Goal: Task Accomplishment & Management: Manage account settings

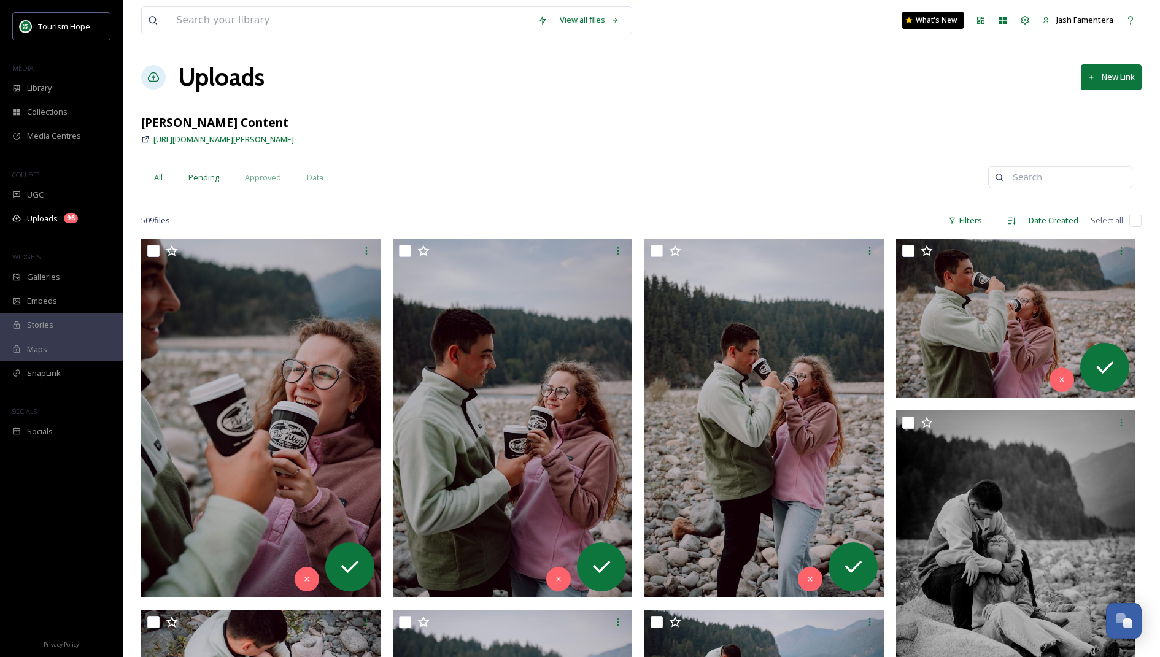
click at [198, 169] on div "Pending" at bounding box center [203, 177] width 56 height 25
click at [727, 222] on input "checkbox" at bounding box center [1135, 221] width 12 height 12
checkbox input "true"
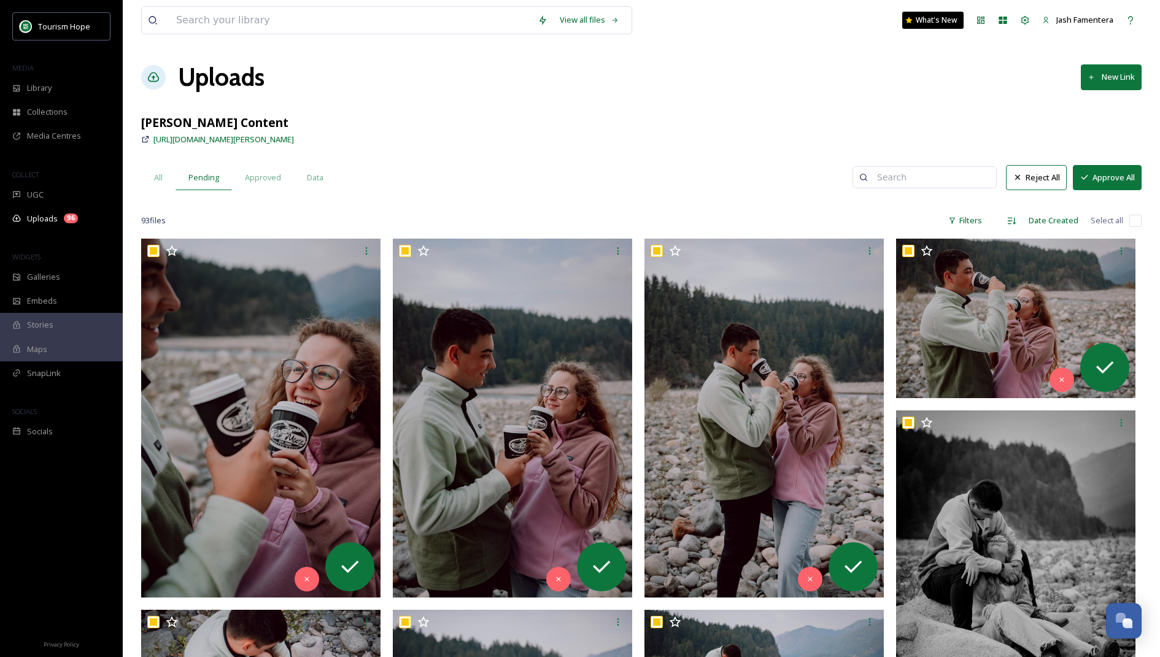
checkbox input "true"
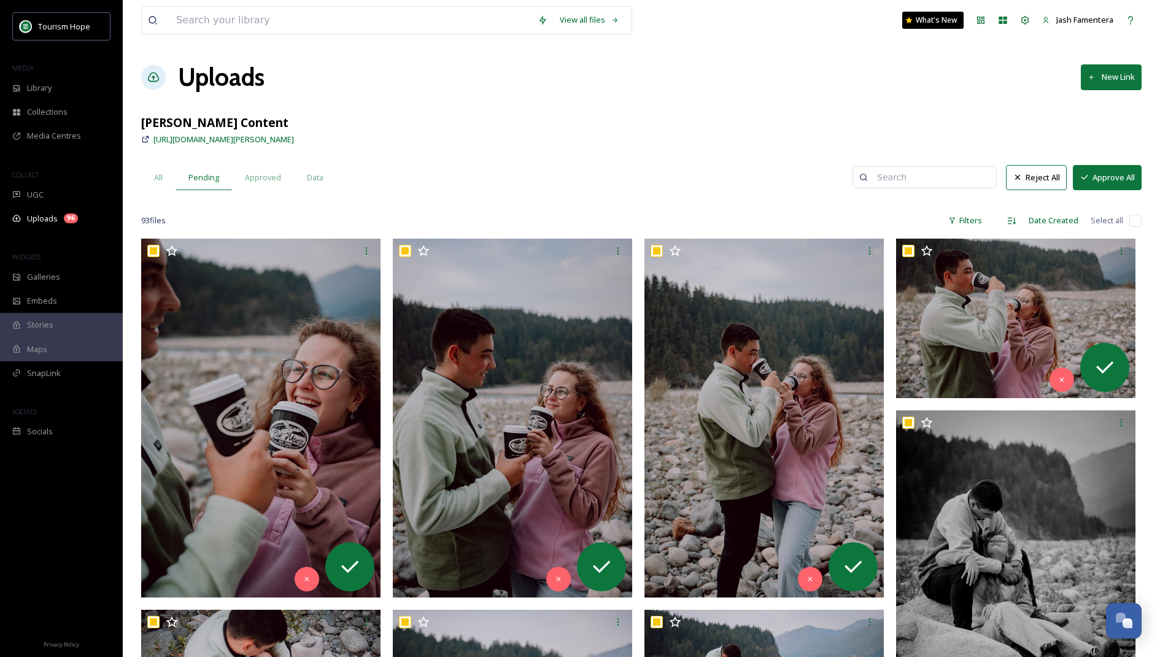
checkbox input "true"
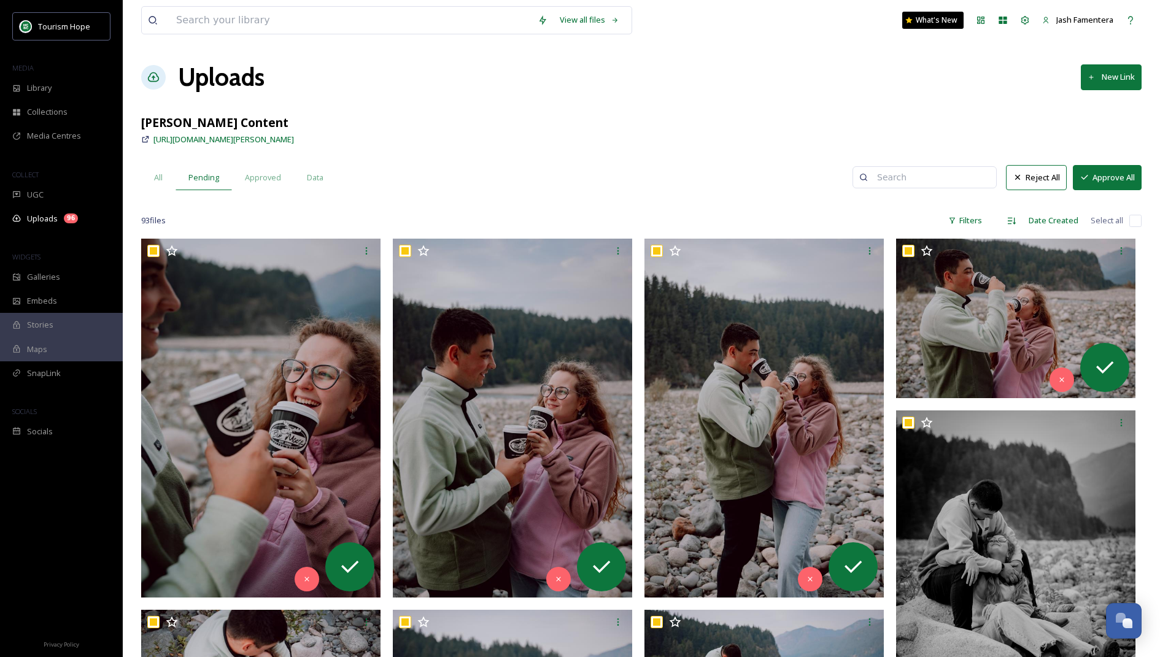
checkbox input "true"
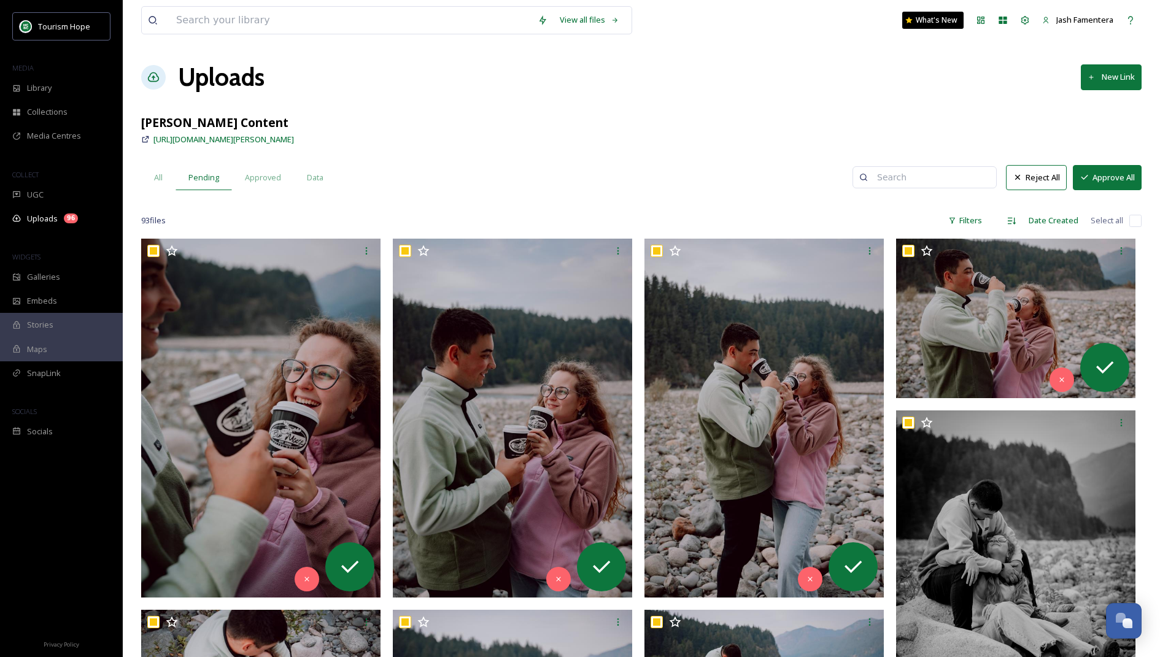
checkbox input "true"
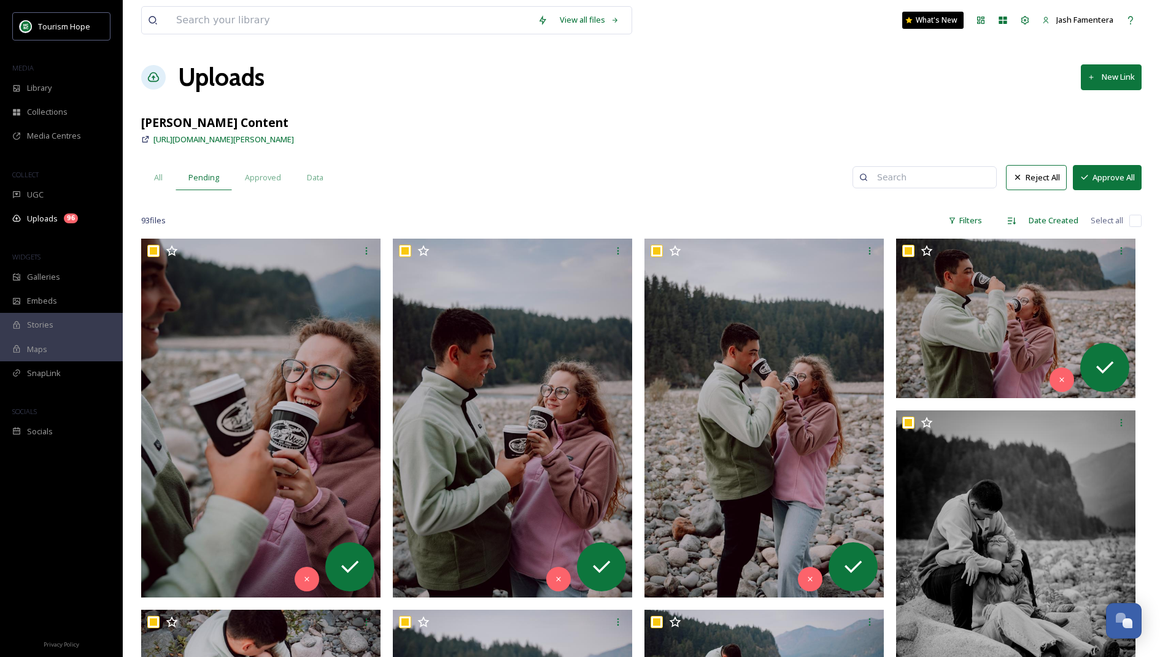
checkbox input "true"
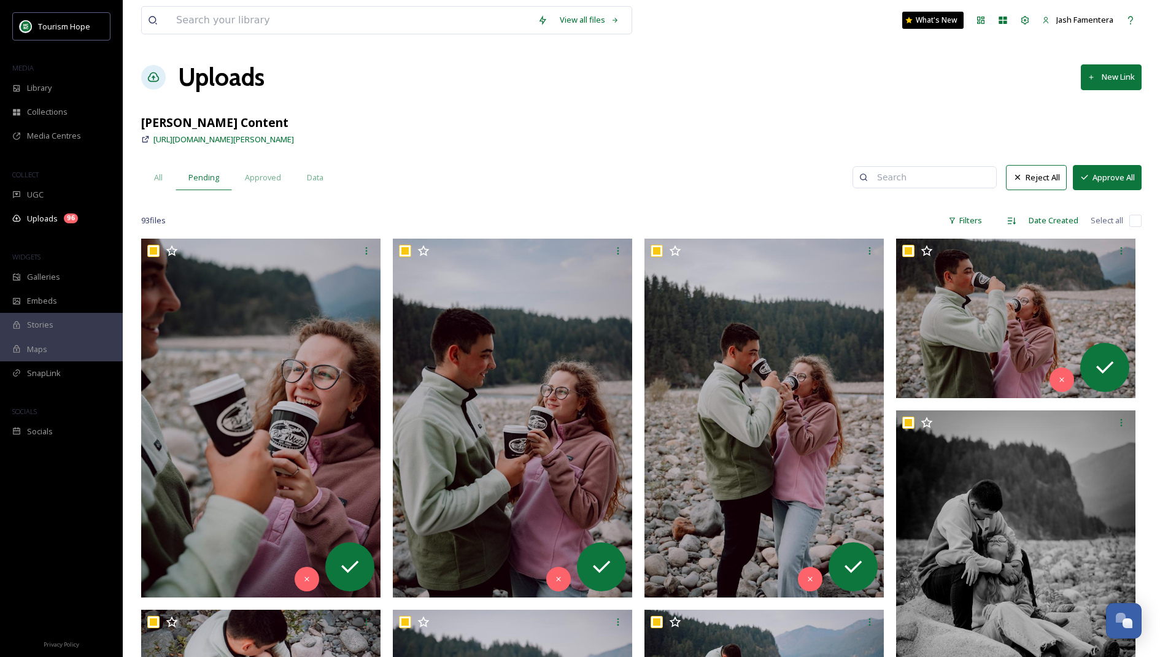
checkbox input "true"
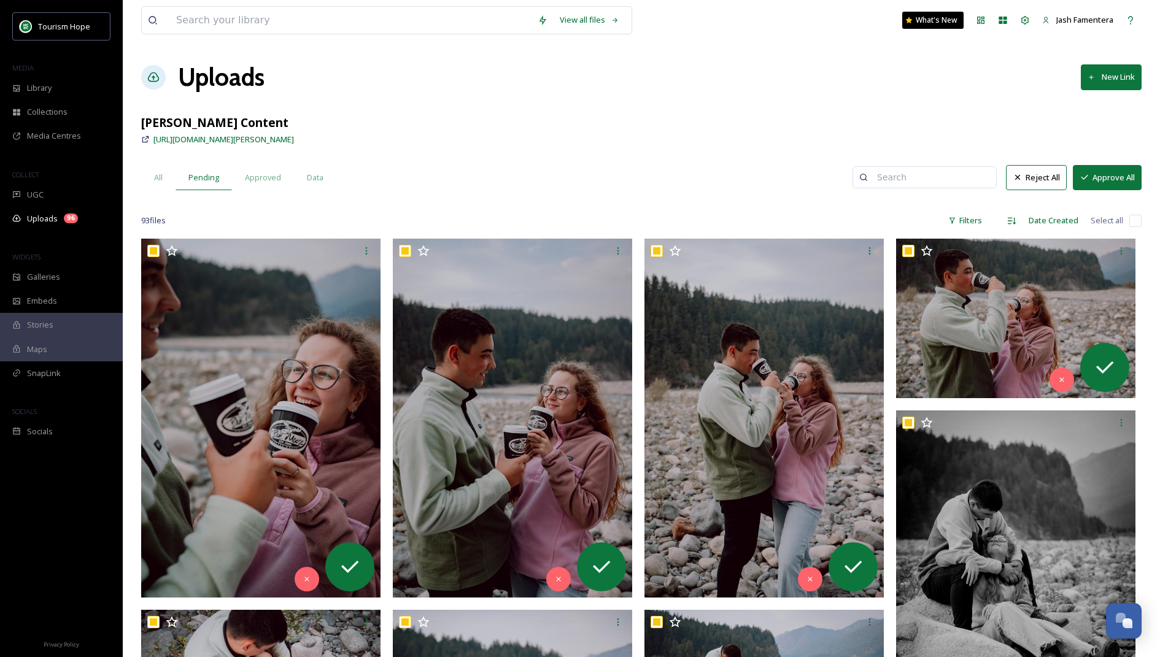
checkbox input "true"
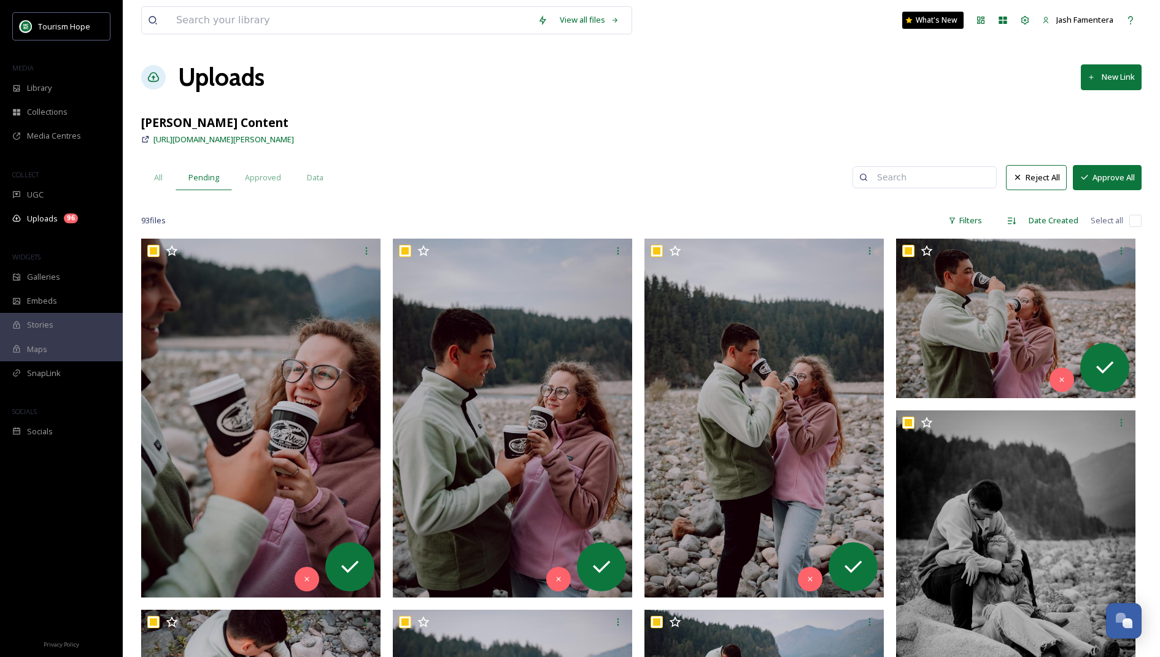
checkbox input "true"
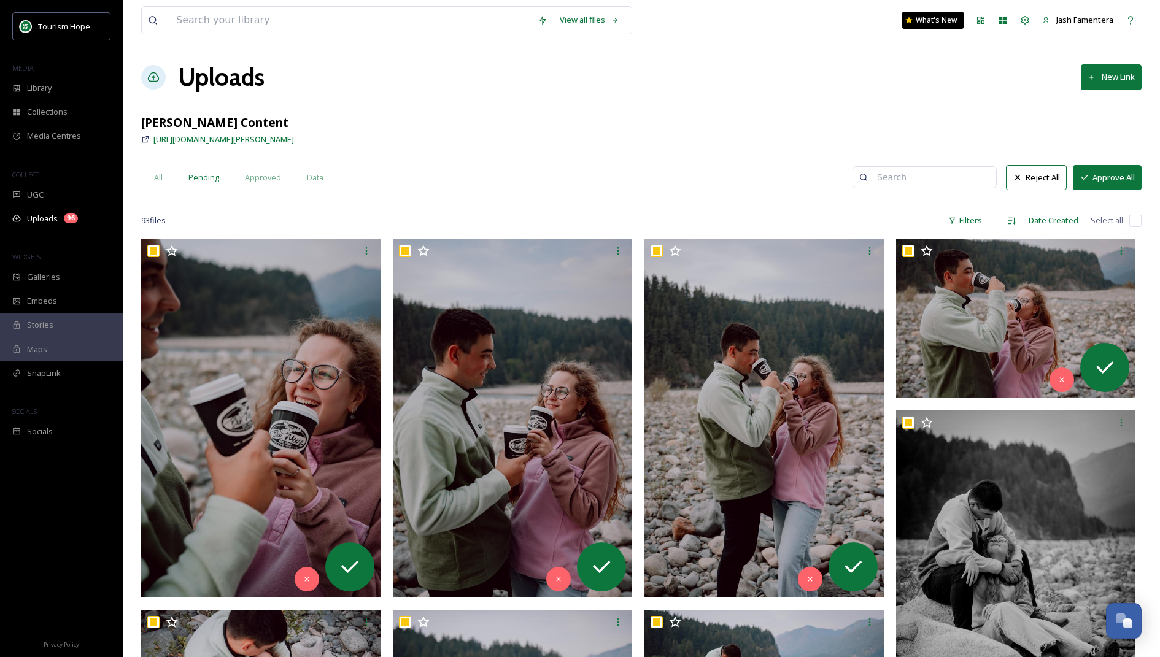
checkbox input "true"
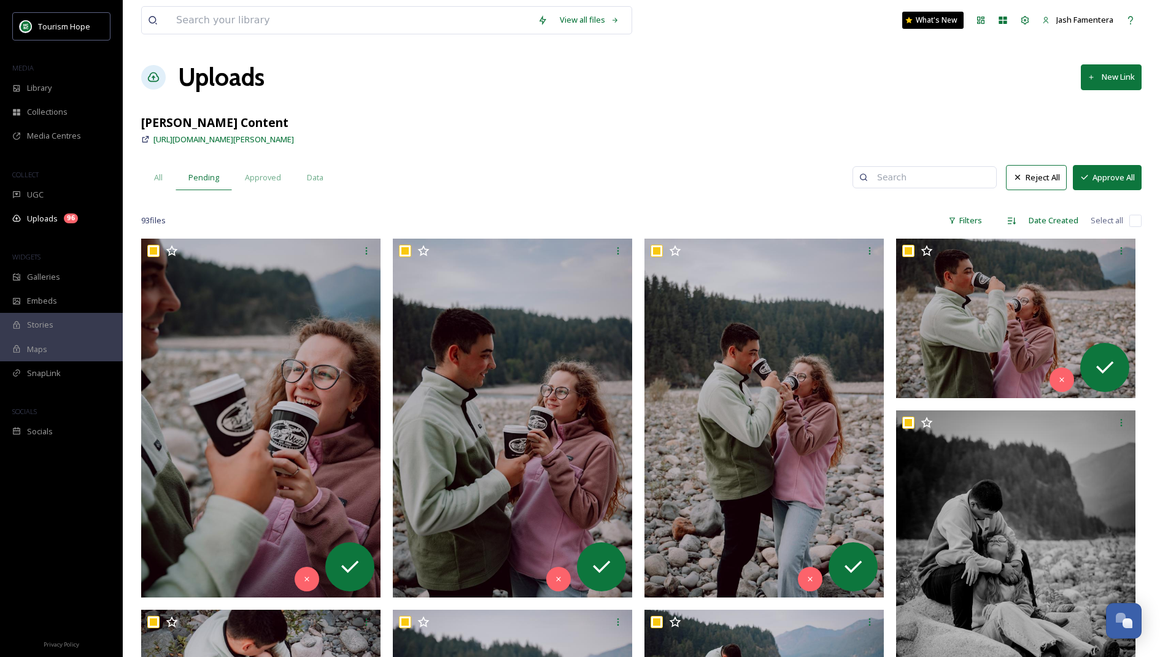
checkbox input "true"
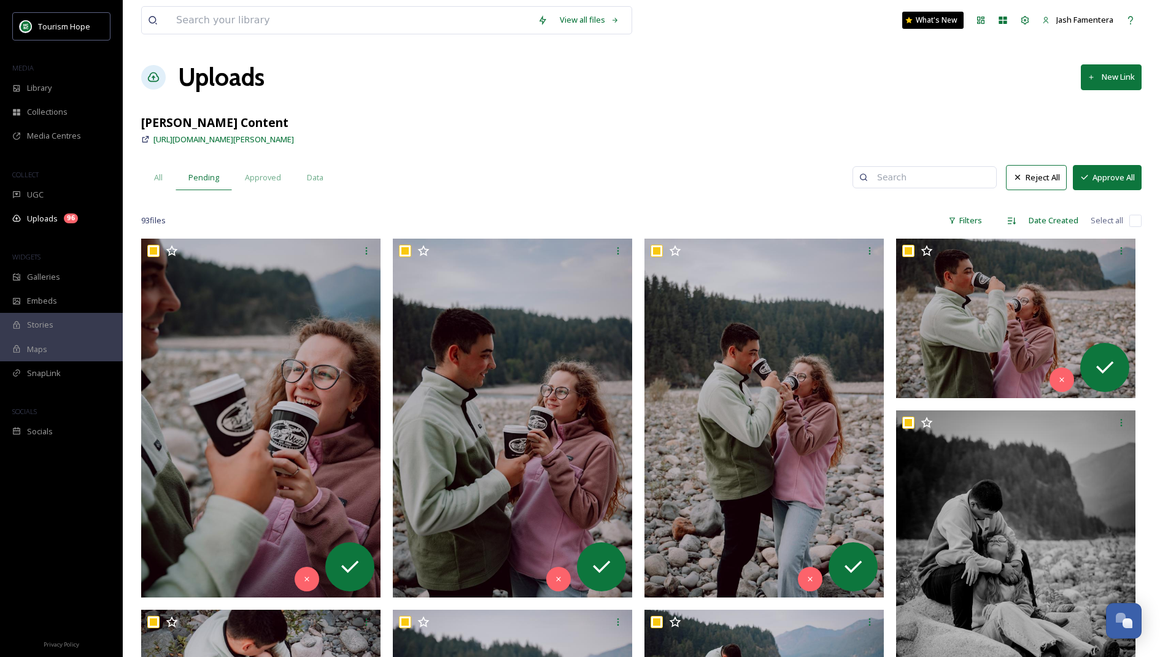
checkbox input "true"
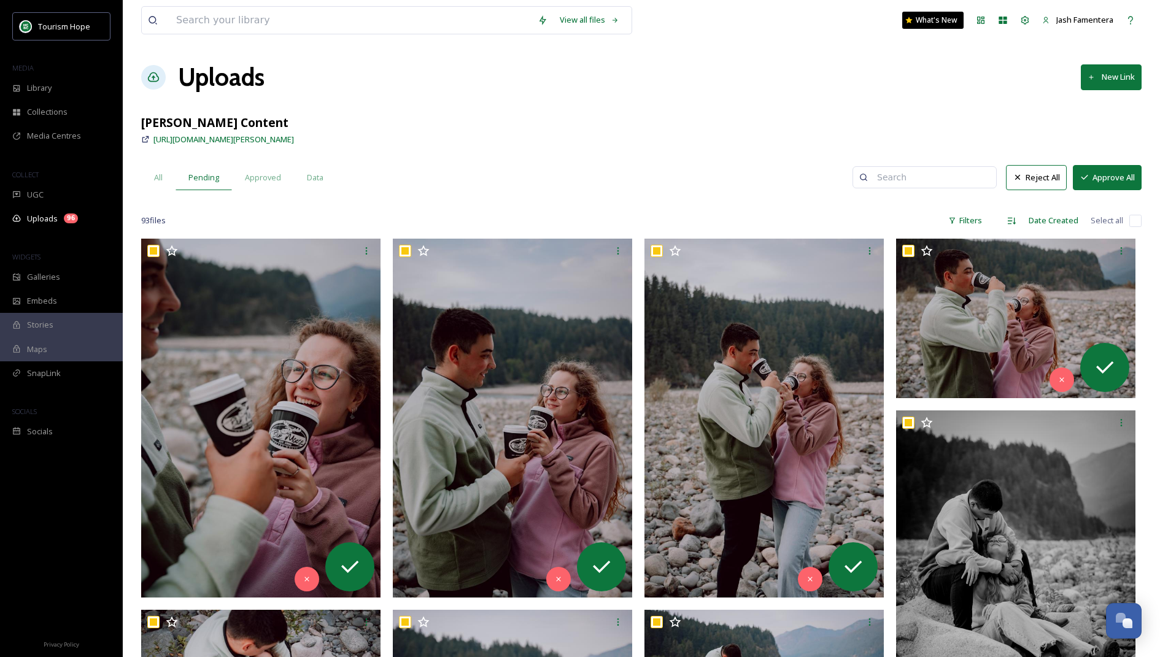
checkbox input "true"
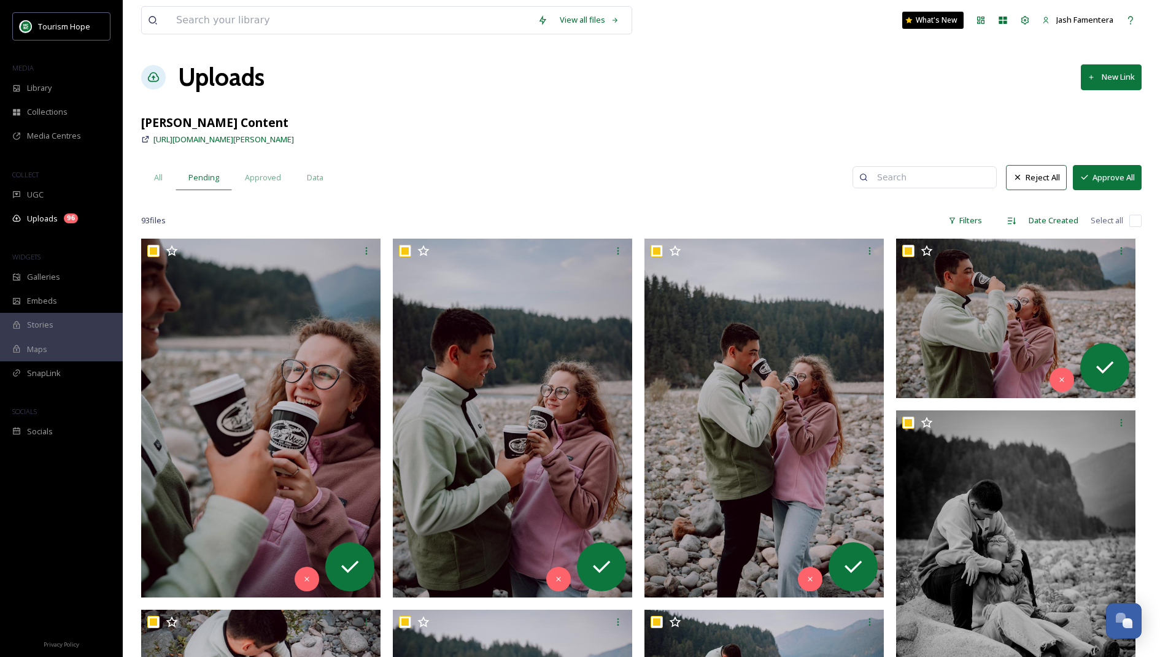
checkbox input "true"
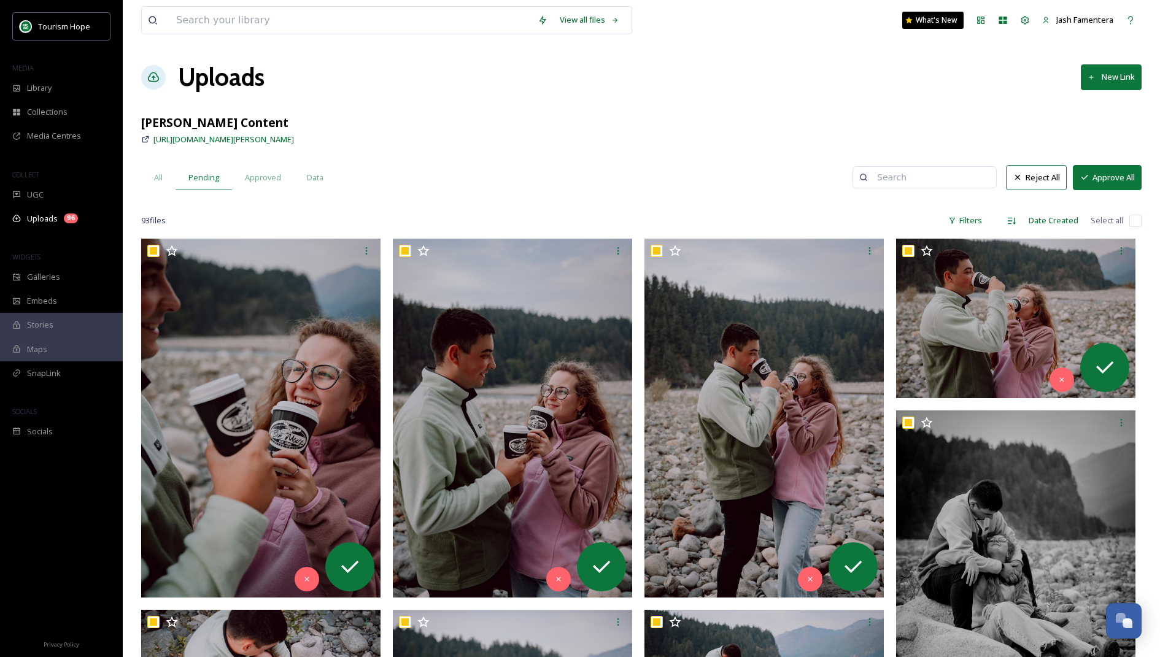
checkbox input "true"
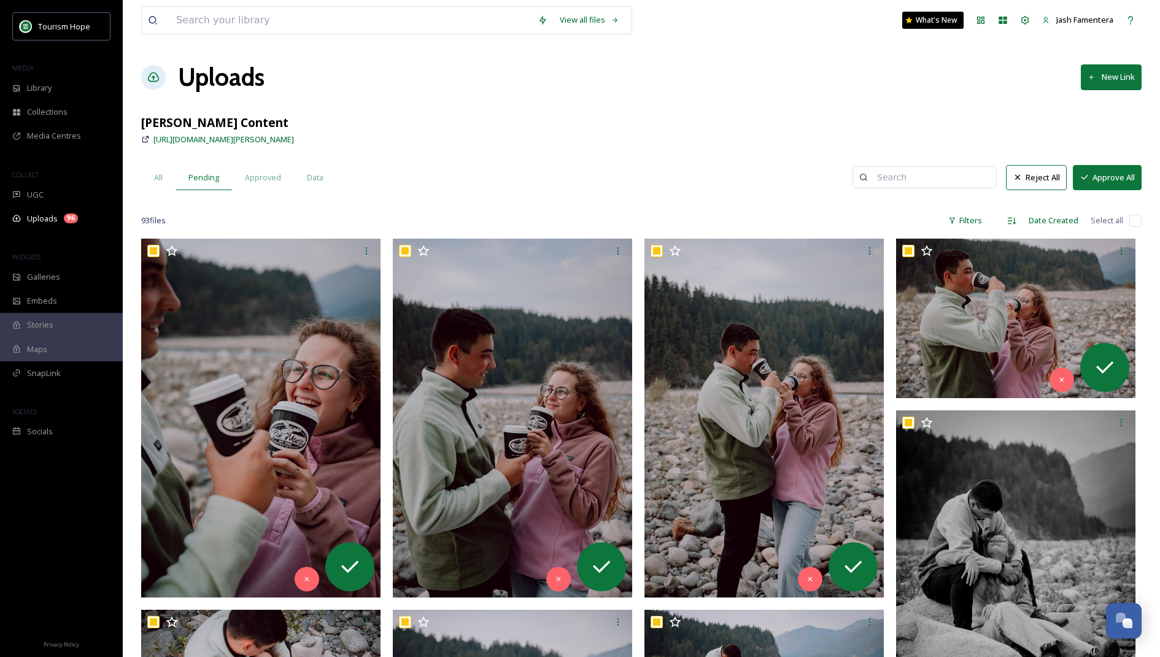
checkbox input "true"
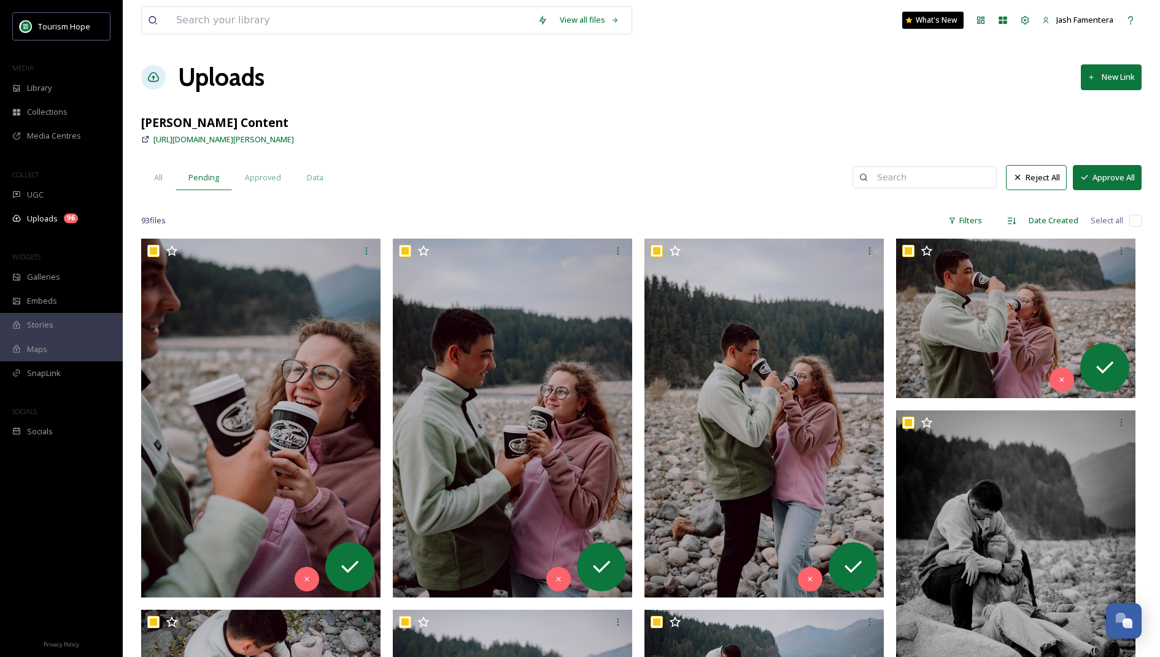
checkbox input "true"
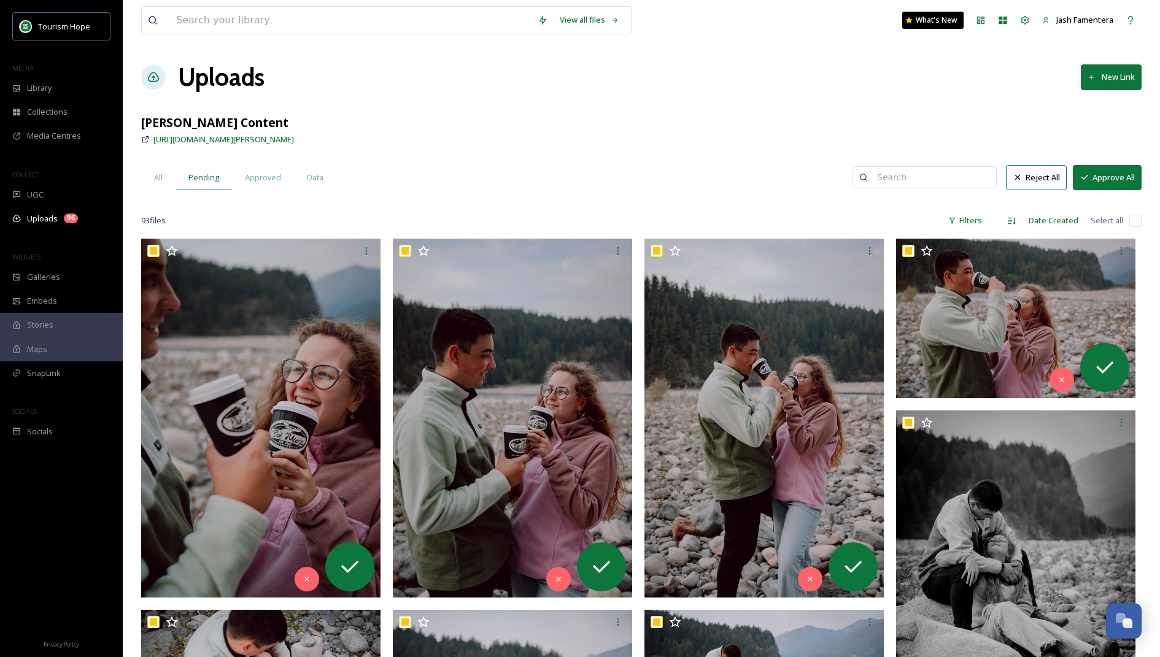
checkbox input "true"
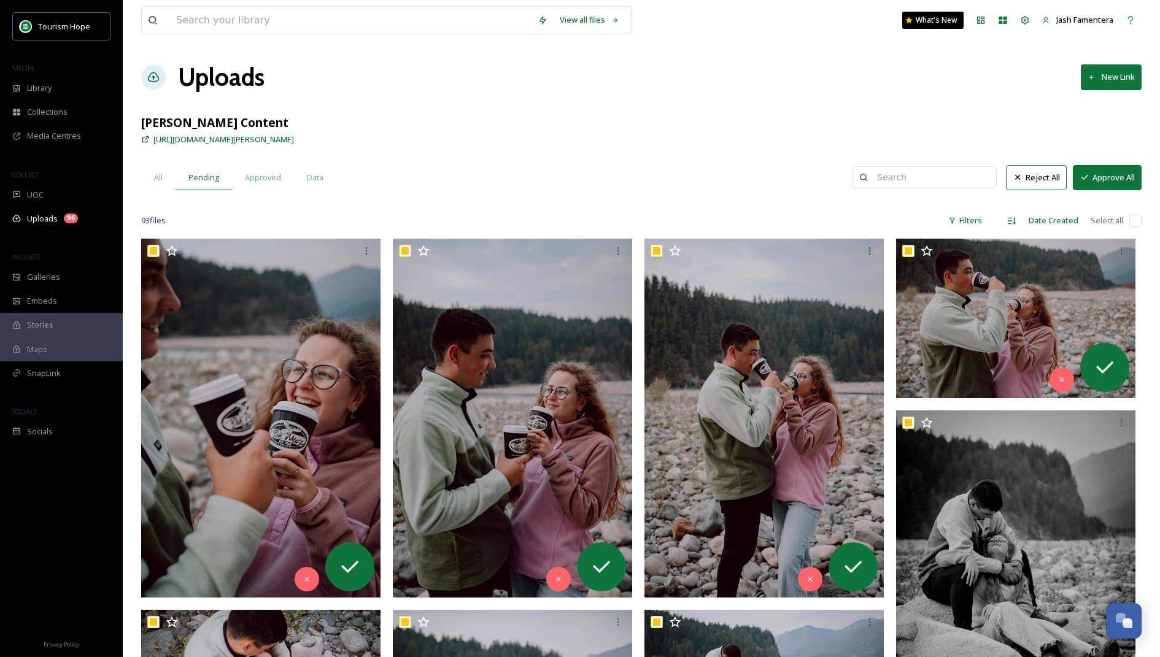
checkbox input "true"
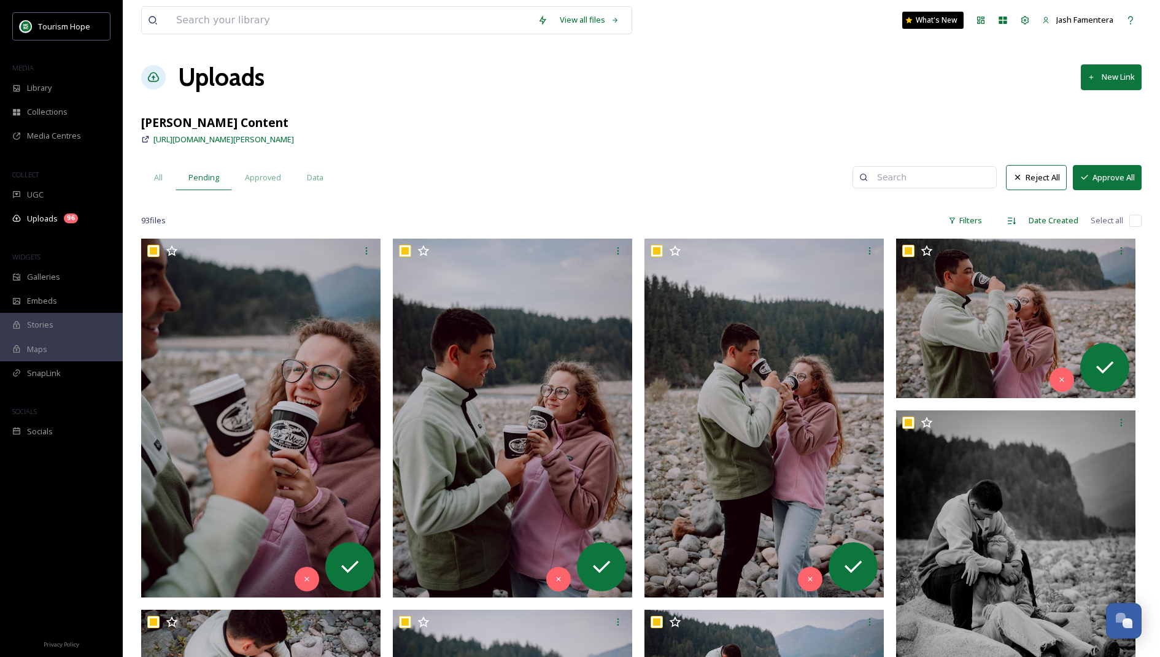
checkbox input "true"
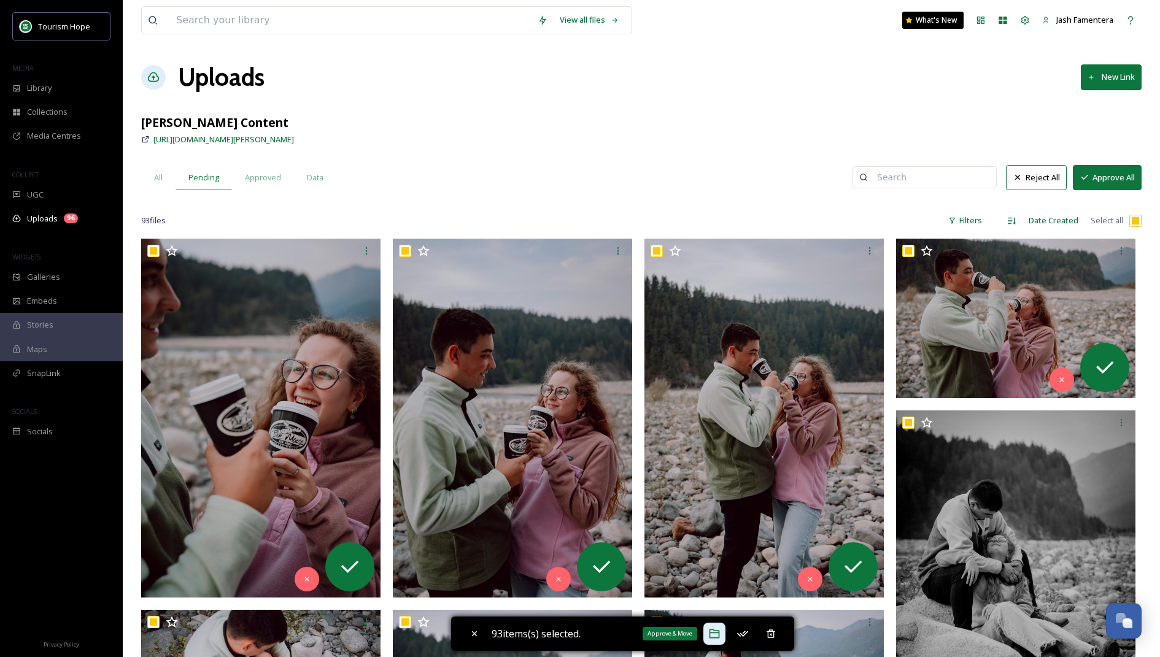
click at [718, 592] on icon at bounding box center [714, 634] width 12 height 12
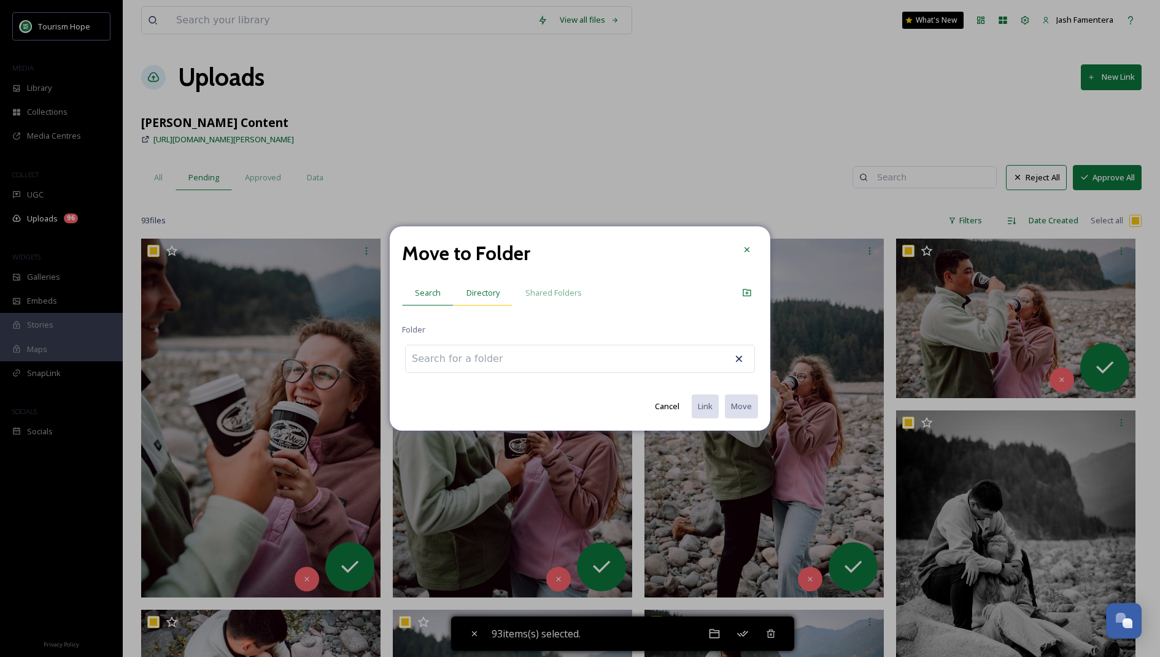
click at [501, 287] on div "Directory" at bounding box center [482, 292] width 59 height 25
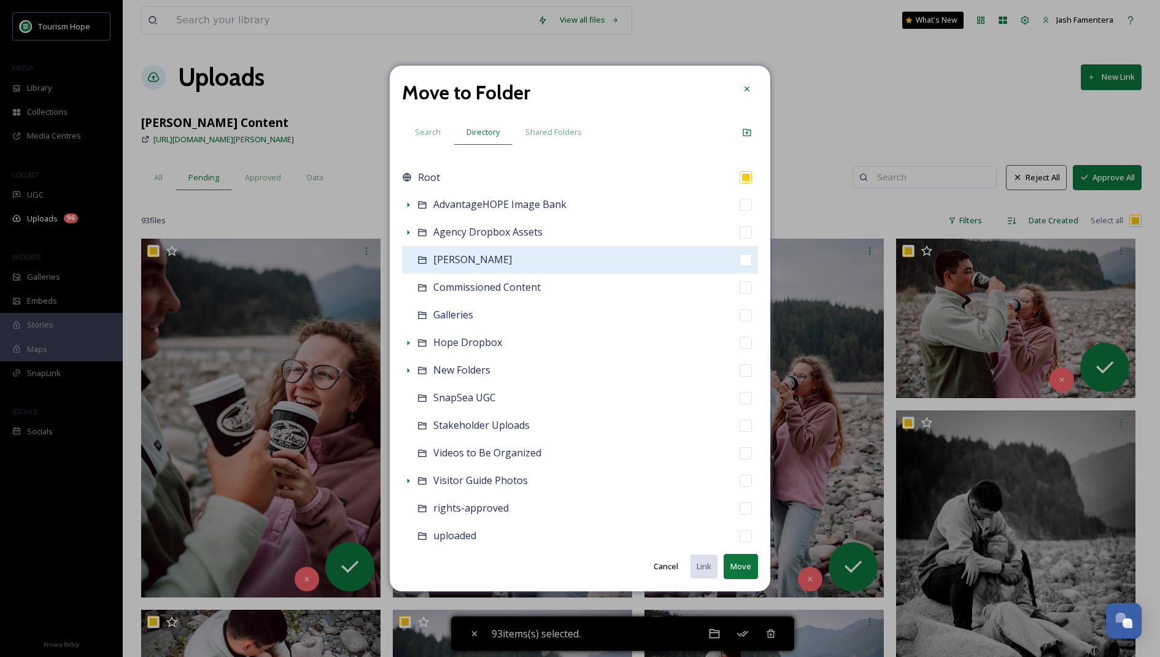
click at [727, 254] on div "[PERSON_NAME]" at bounding box center [580, 260] width 356 height 28
checkbox input "false"
checkbox input "true"
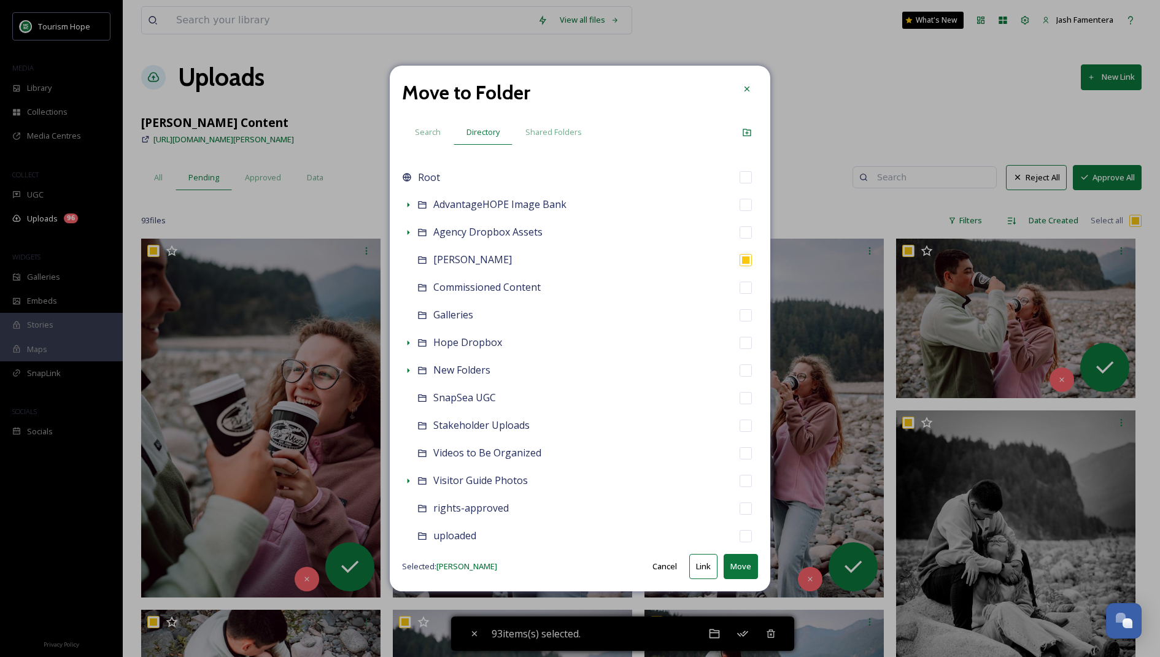
click at [708, 568] on button "Link" at bounding box center [703, 566] width 28 height 25
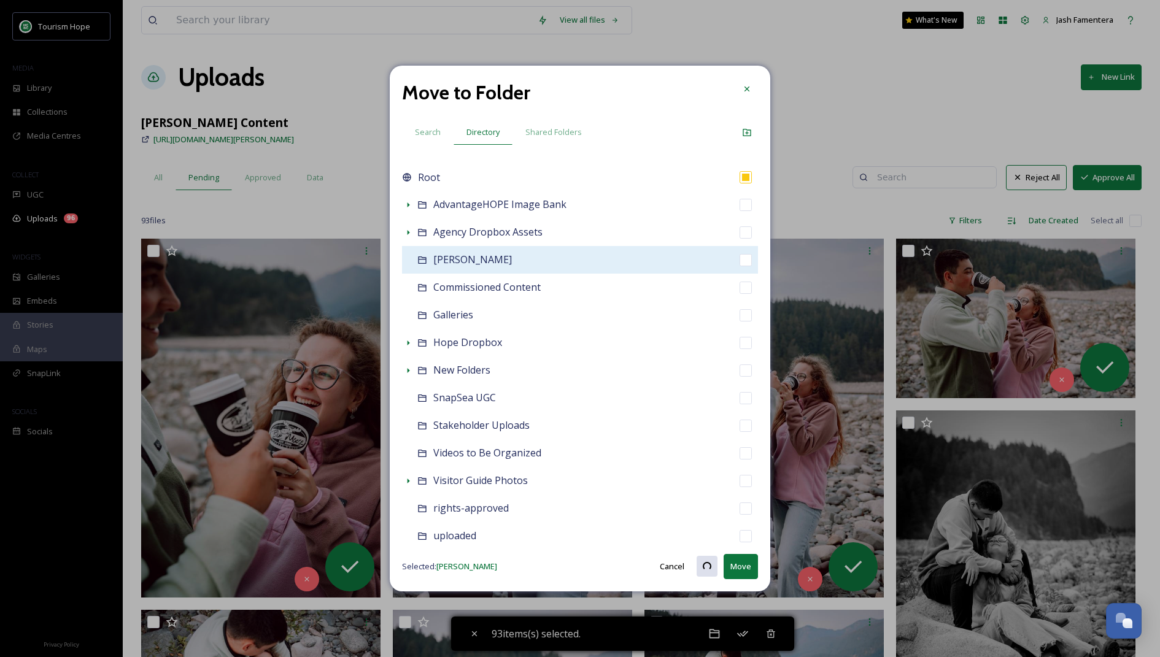
checkbox input "false"
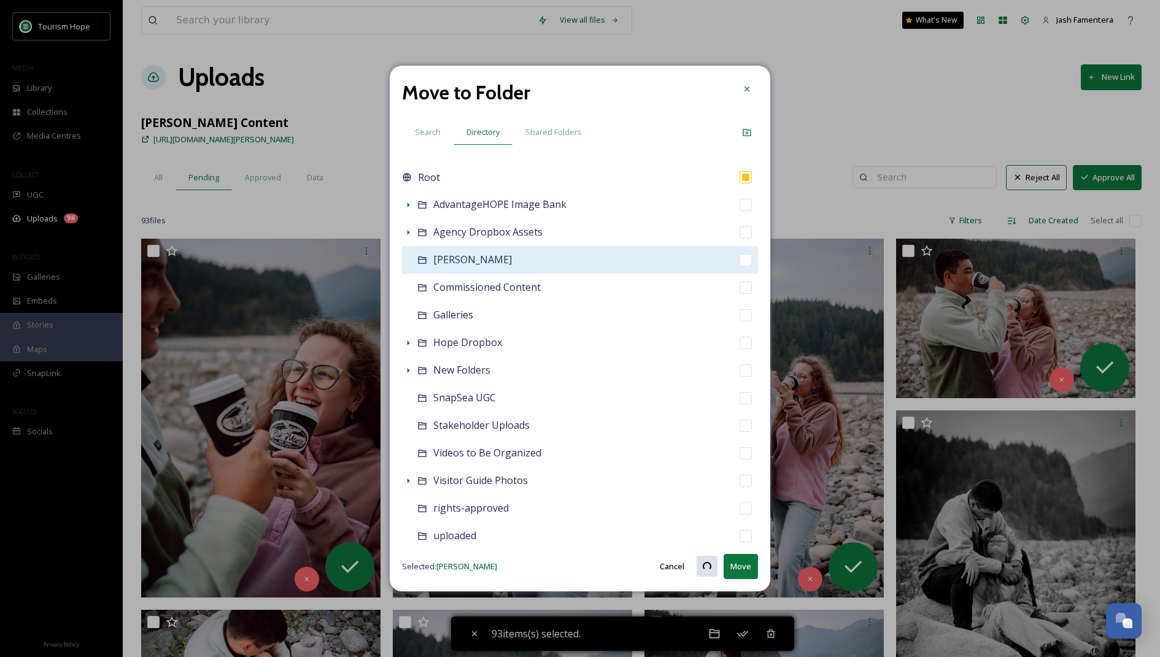
checkbox input "false"
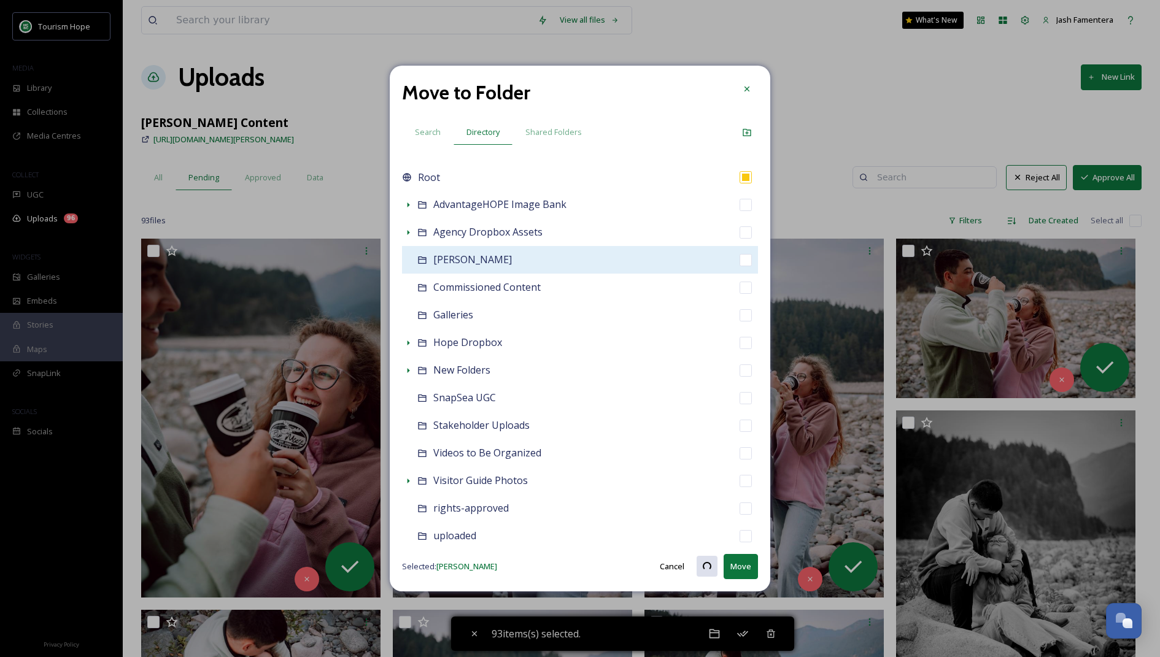
checkbox input "false"
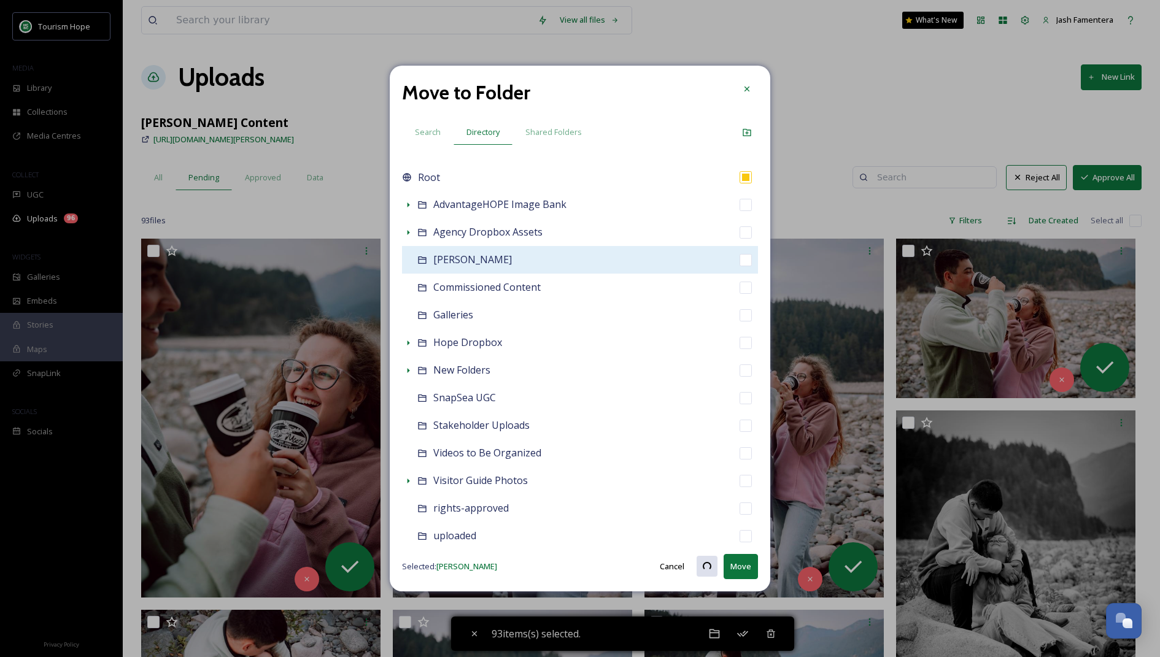
checkbox input "false"
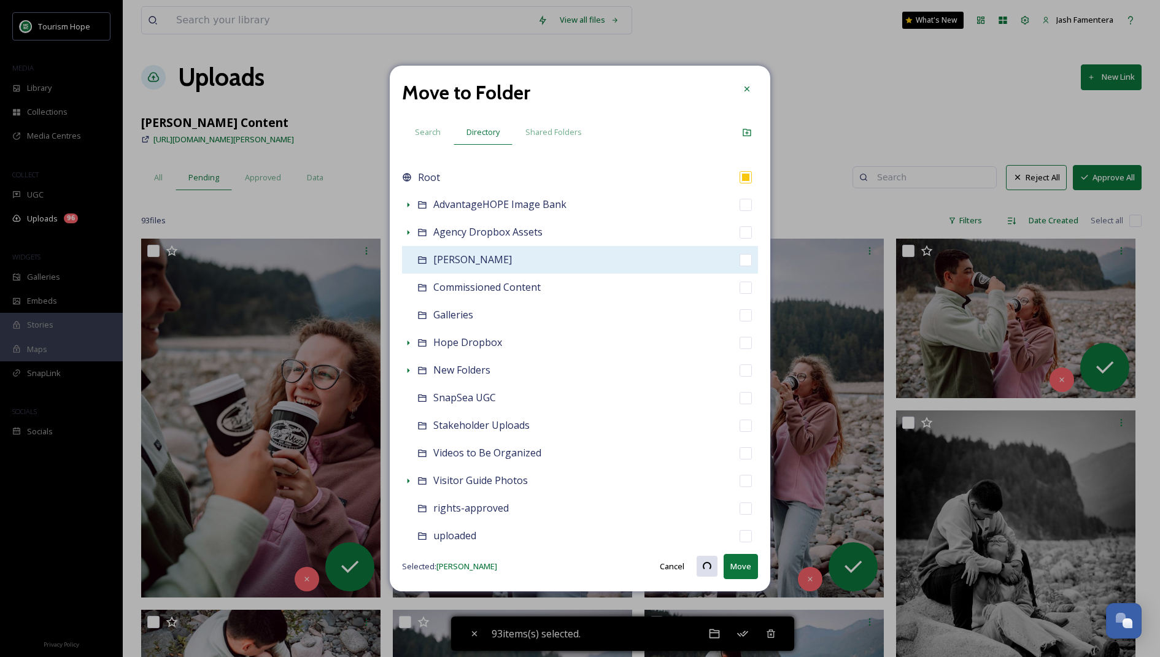
checkbox input "false"
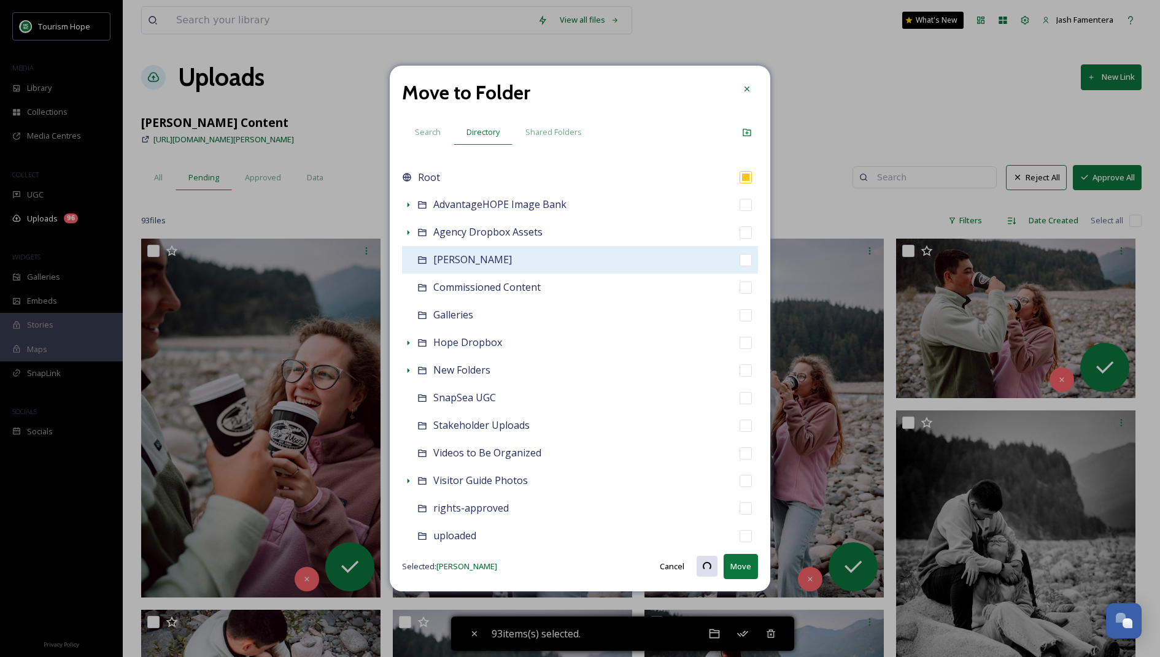
checkbox input "false"
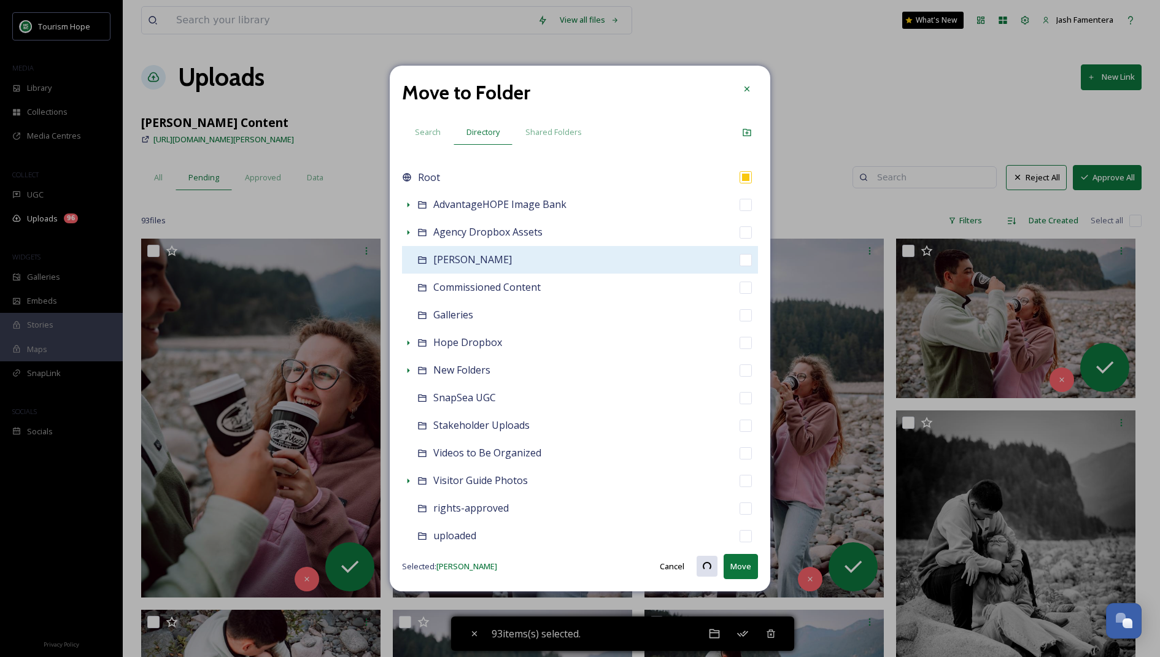
checkbox input "false"
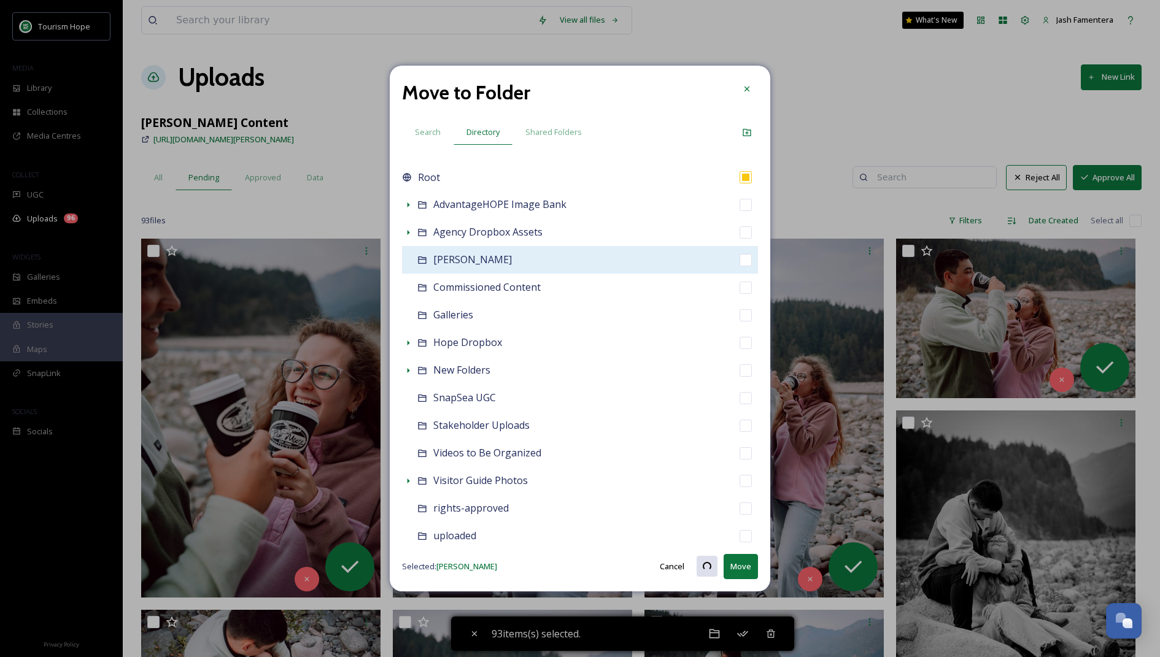
checkbox input "false"
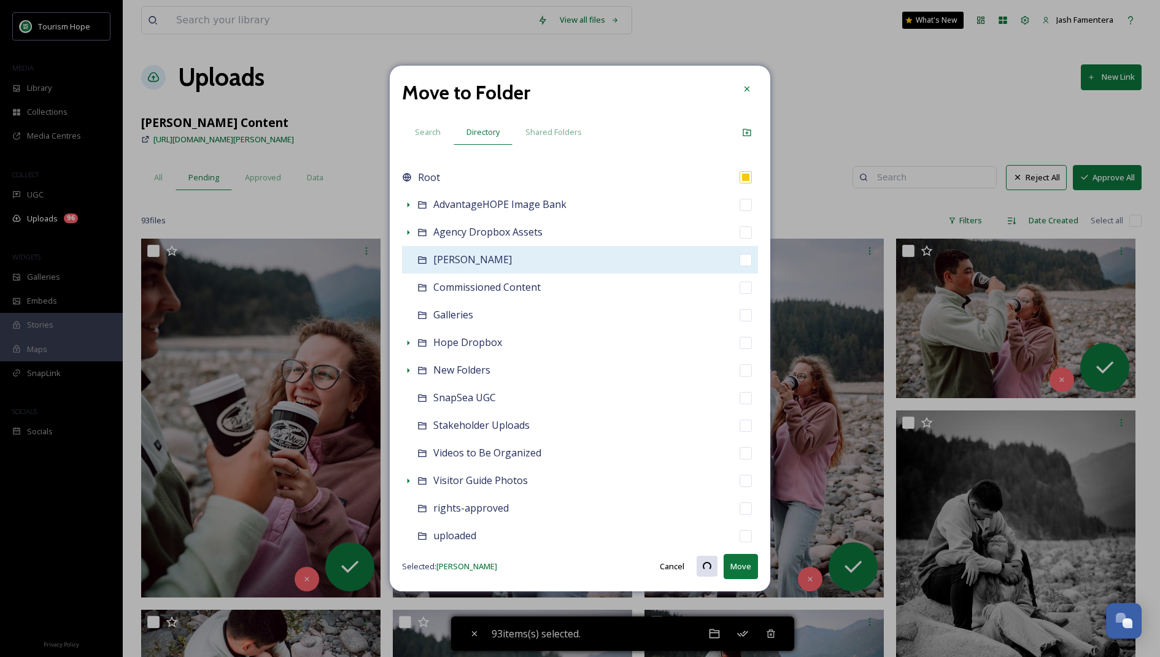
checkbox input "false"
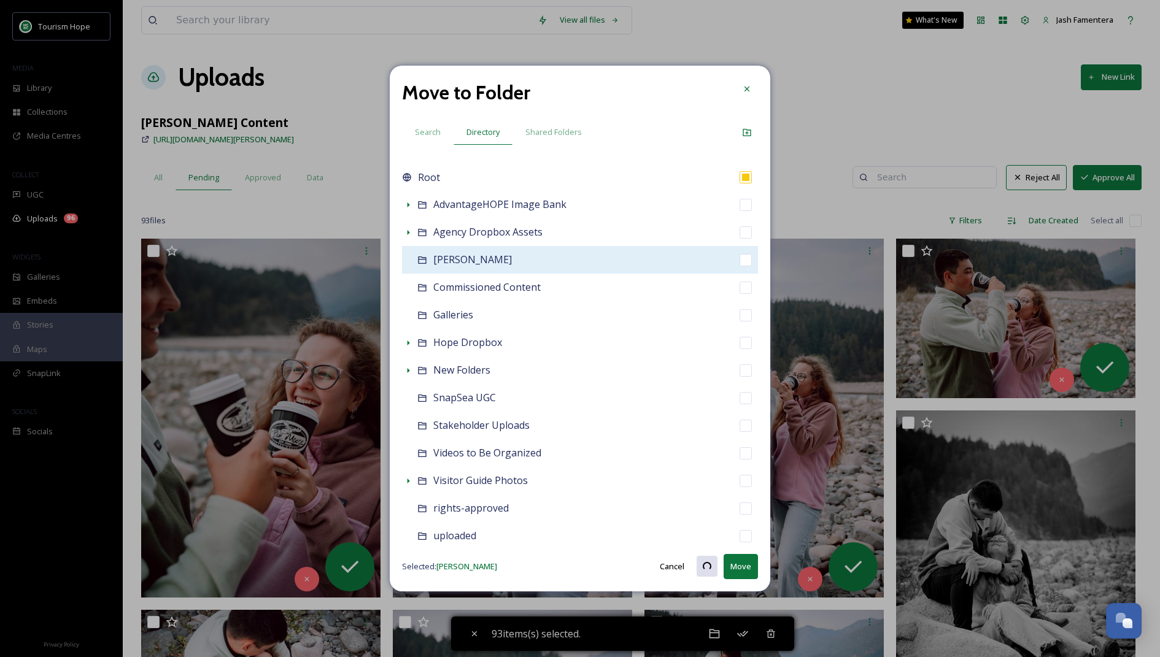
checkbox input "false"
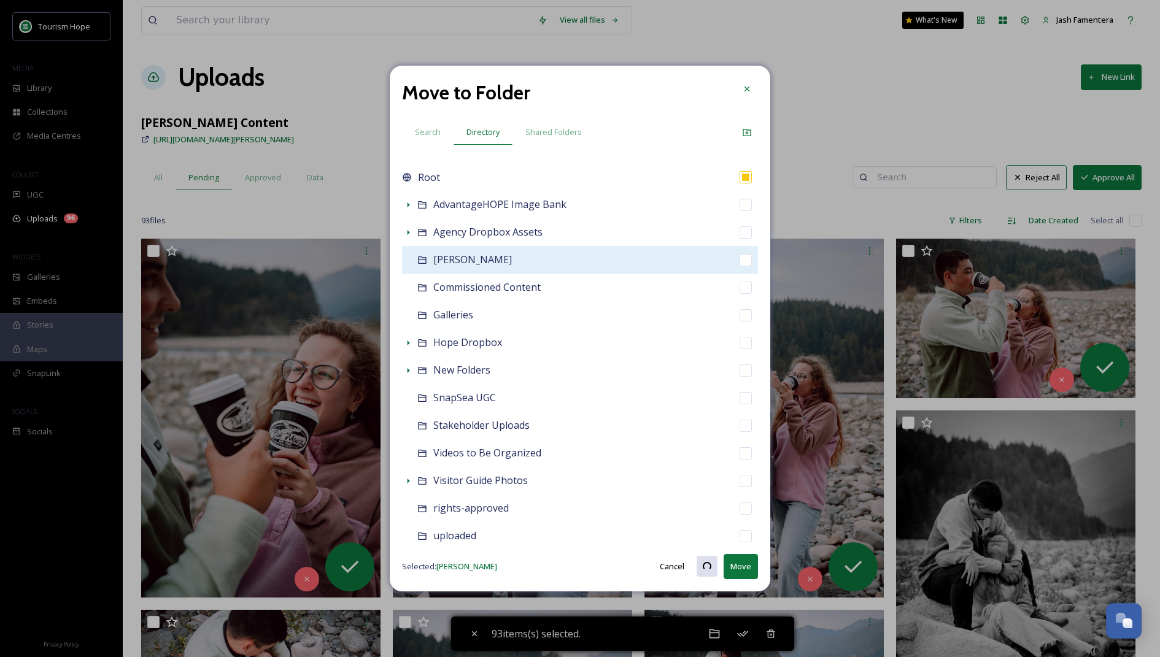
checkbox input "false"
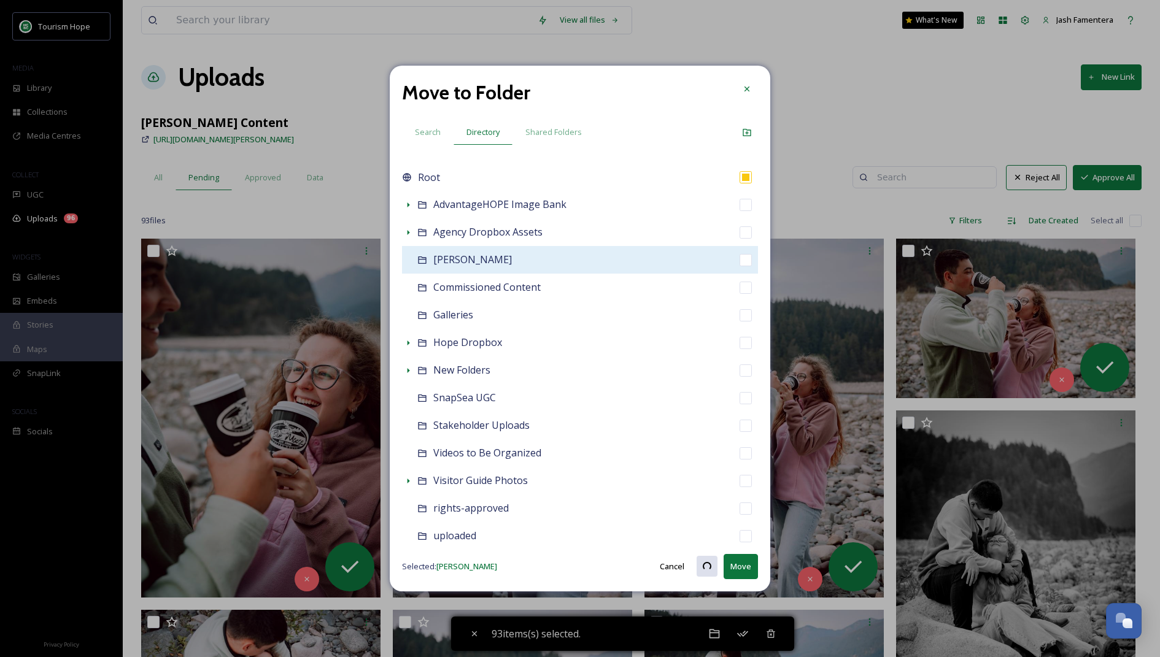
checkbox input "false"
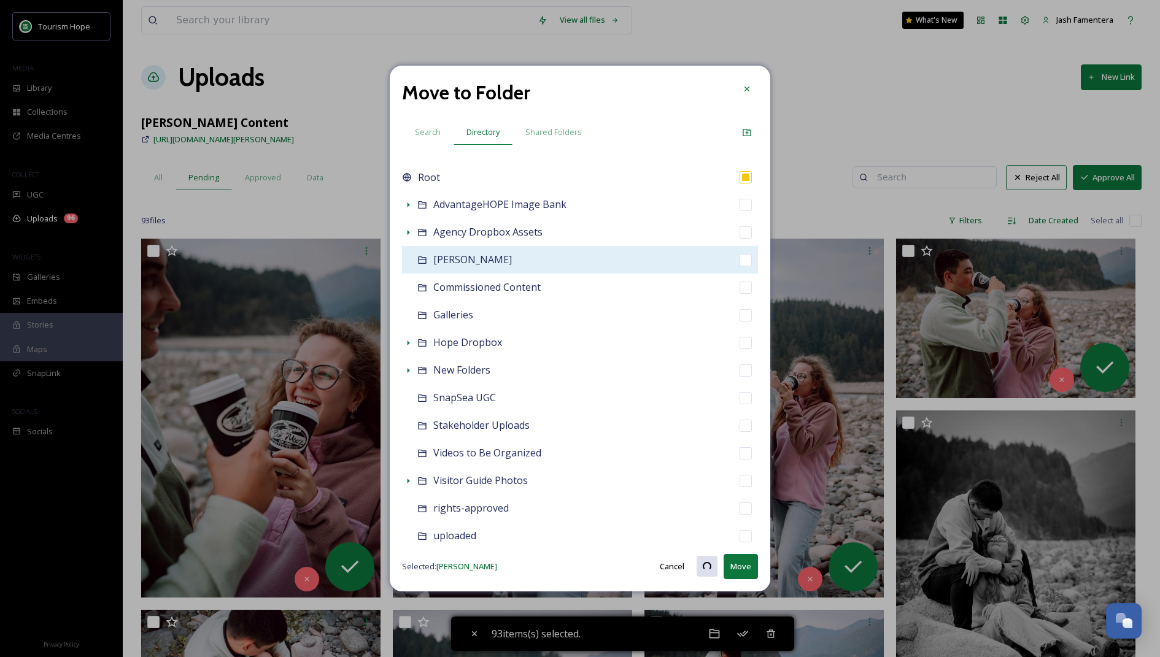
checkbox input "false"
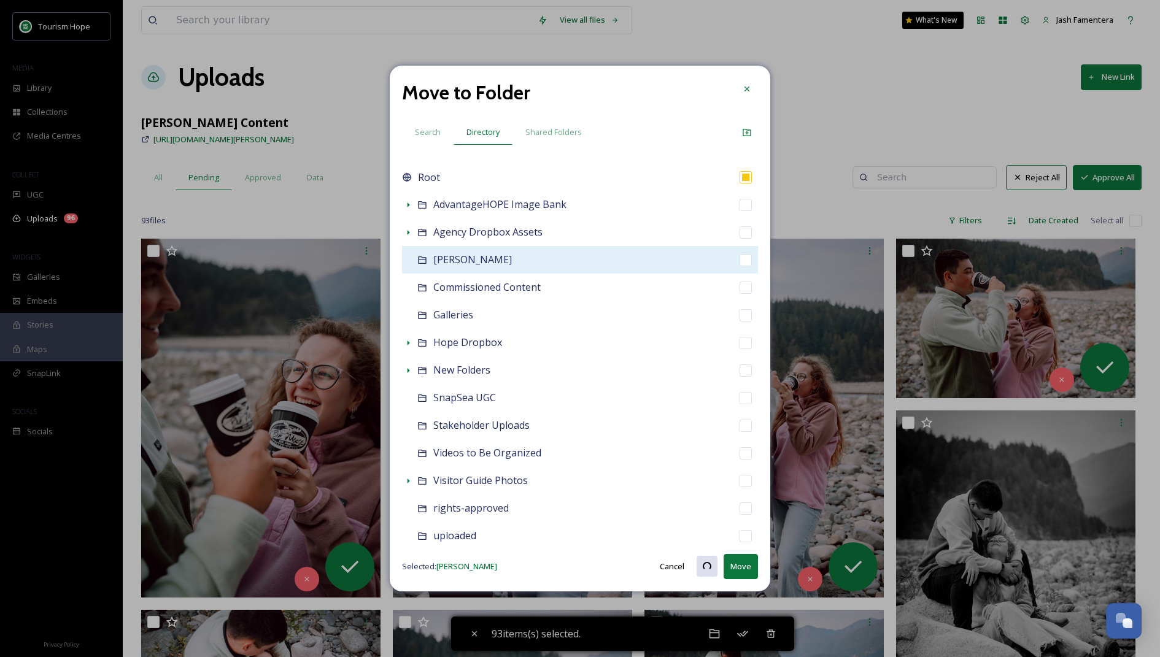
checkbox input "false"
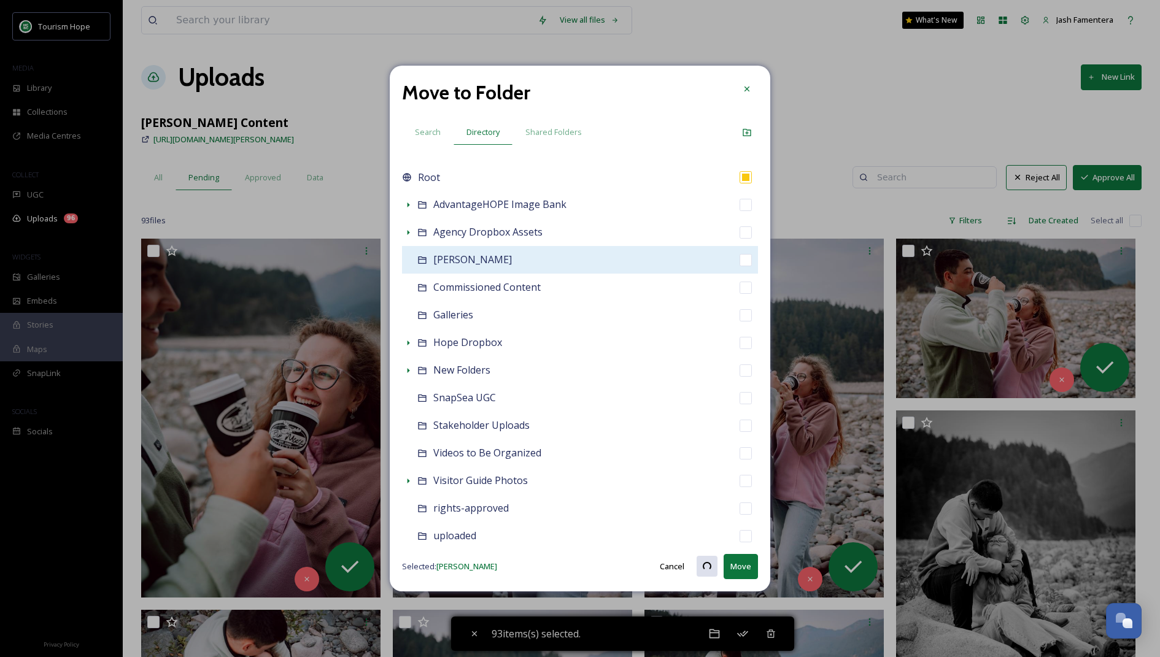
checkbox input "false"
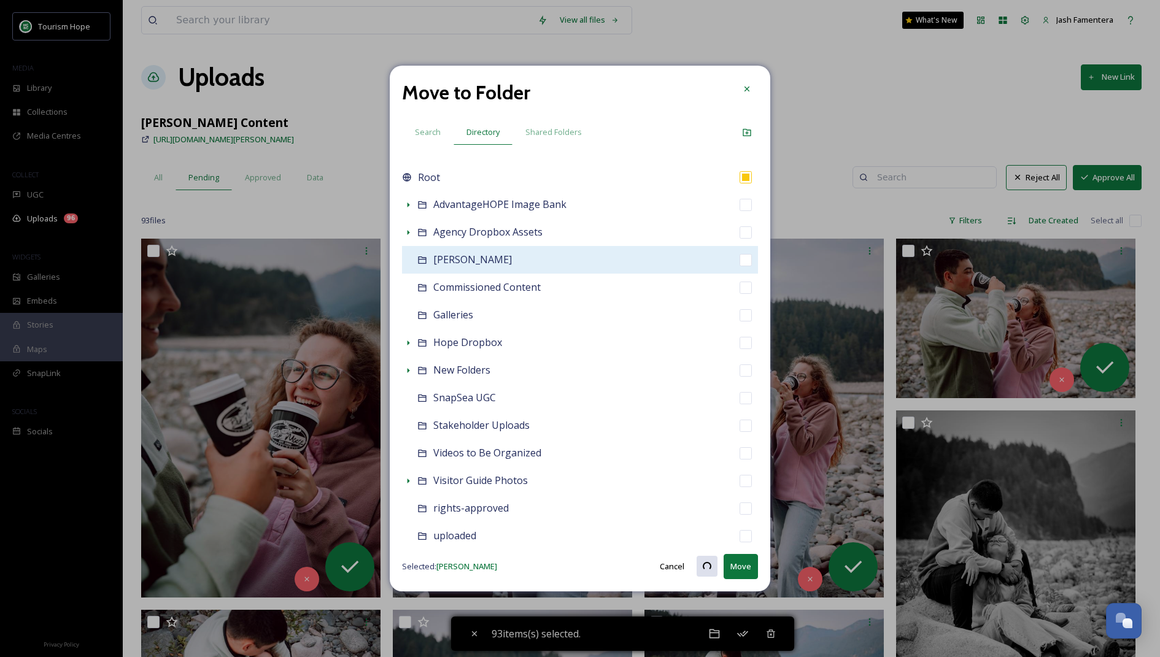
checkbox input "false"
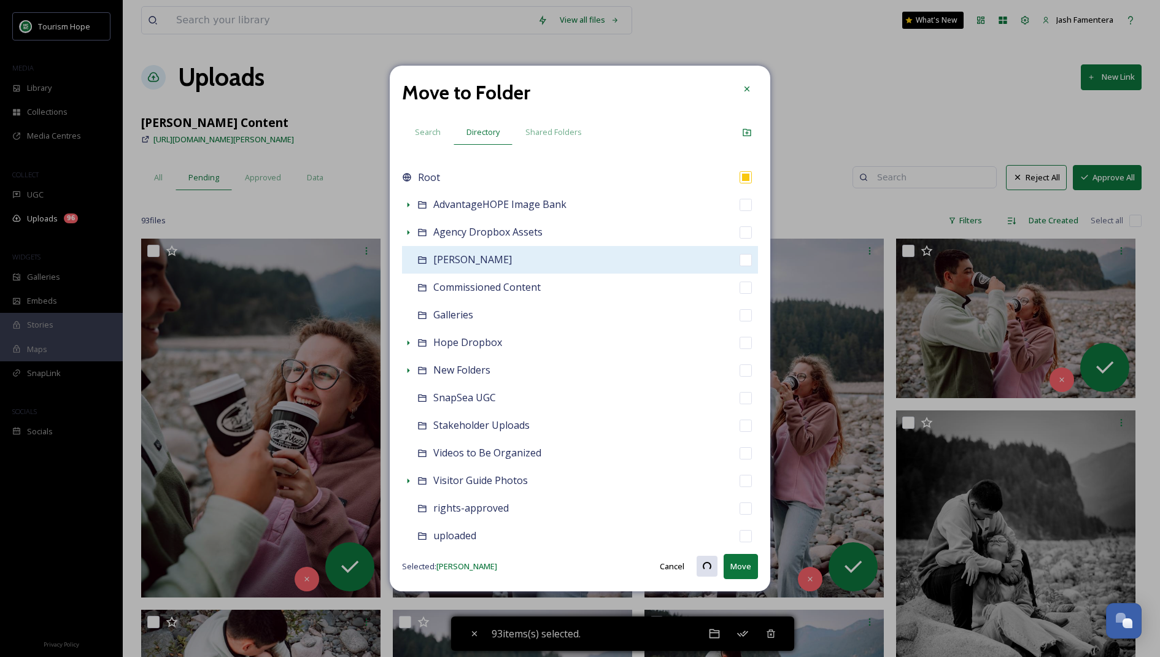
checkbox input "false"
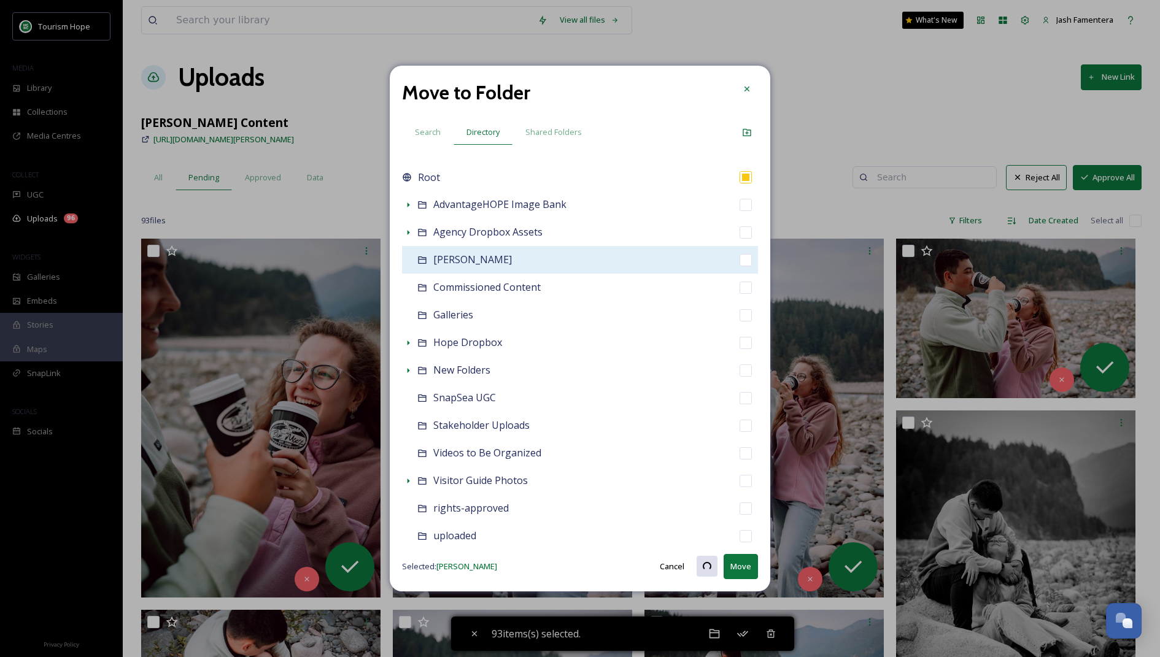
checkbox input "false"
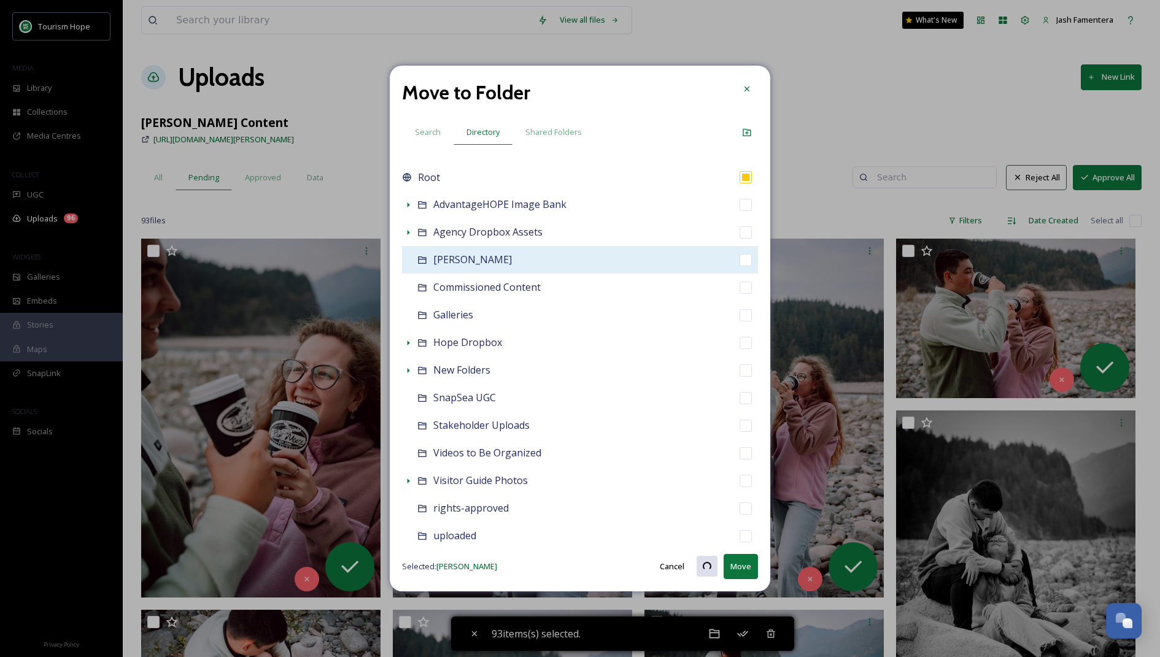
checkbox input "false"
checkbox input "true"
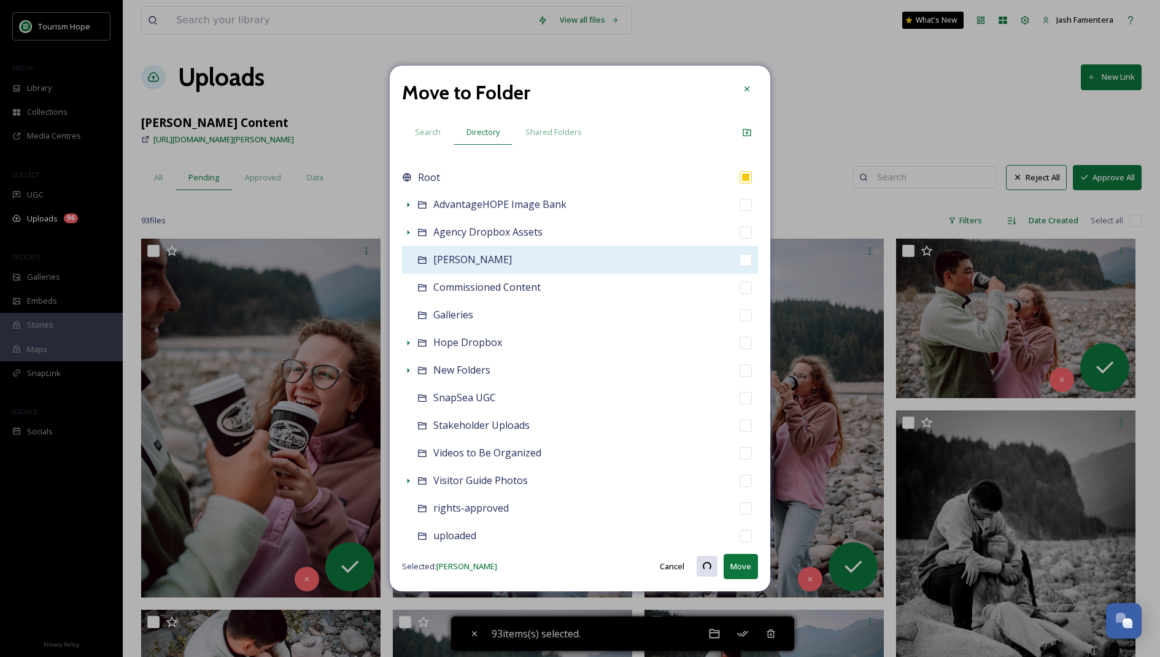
checkbox input "false"
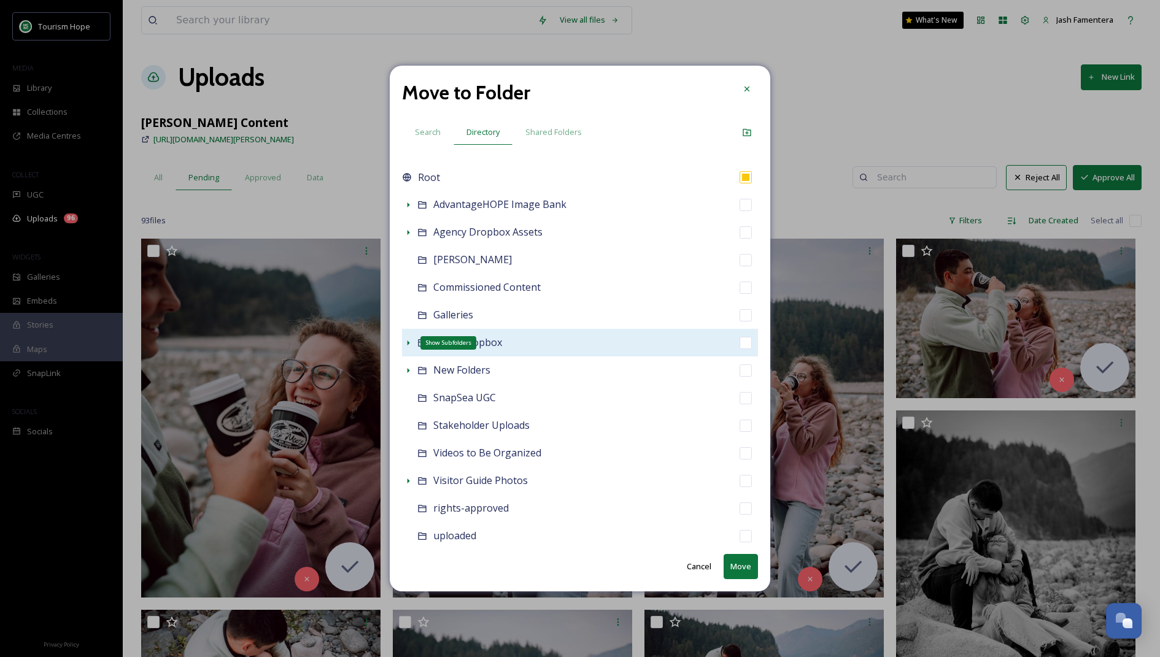
click at [413, 344] on div "Show Subfolders" at bounding box center [408, 343] width 12 height 12
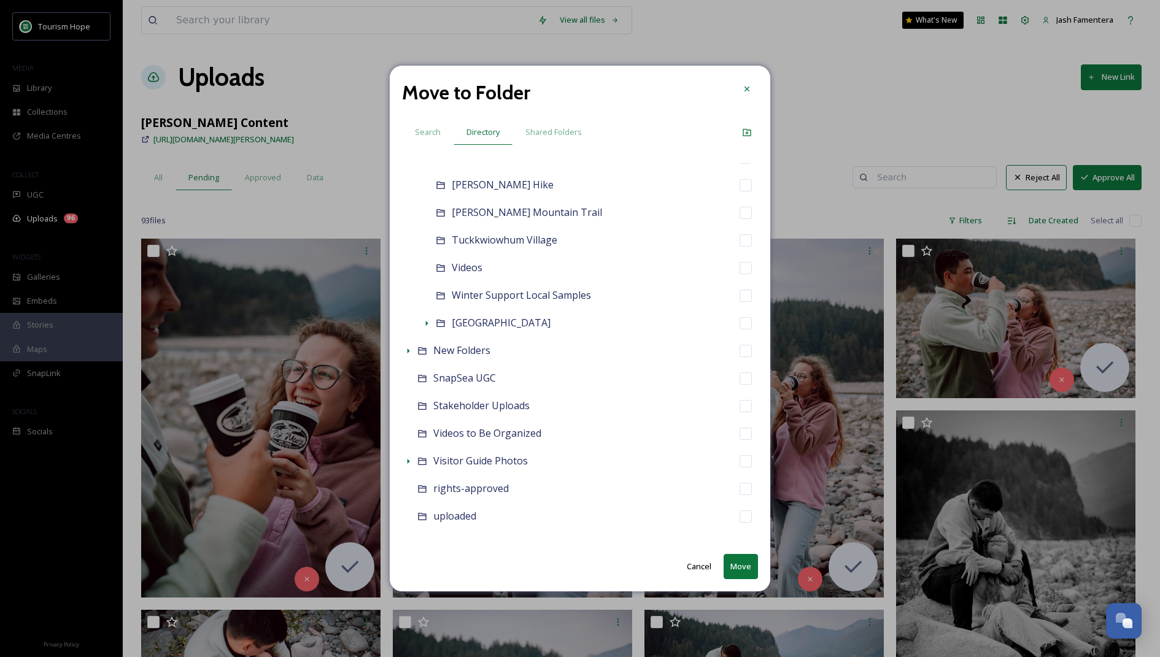
scroll to position [1826, 0]
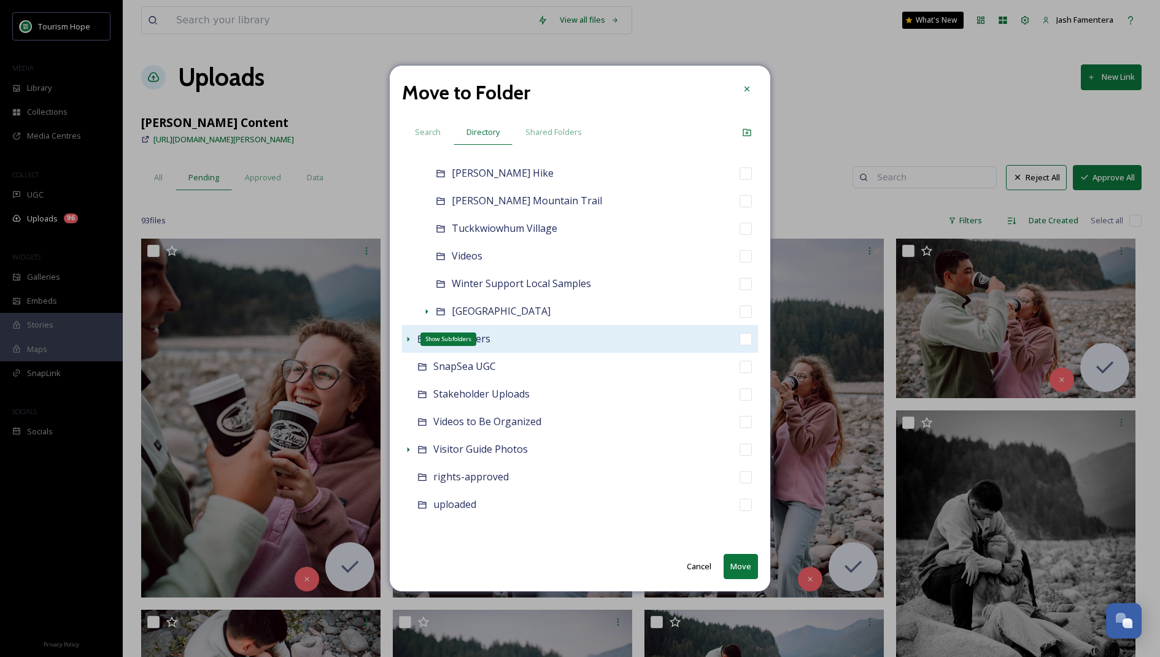
click at [409, 337] on icon at bounding box center [408, 339] width 10 height 10
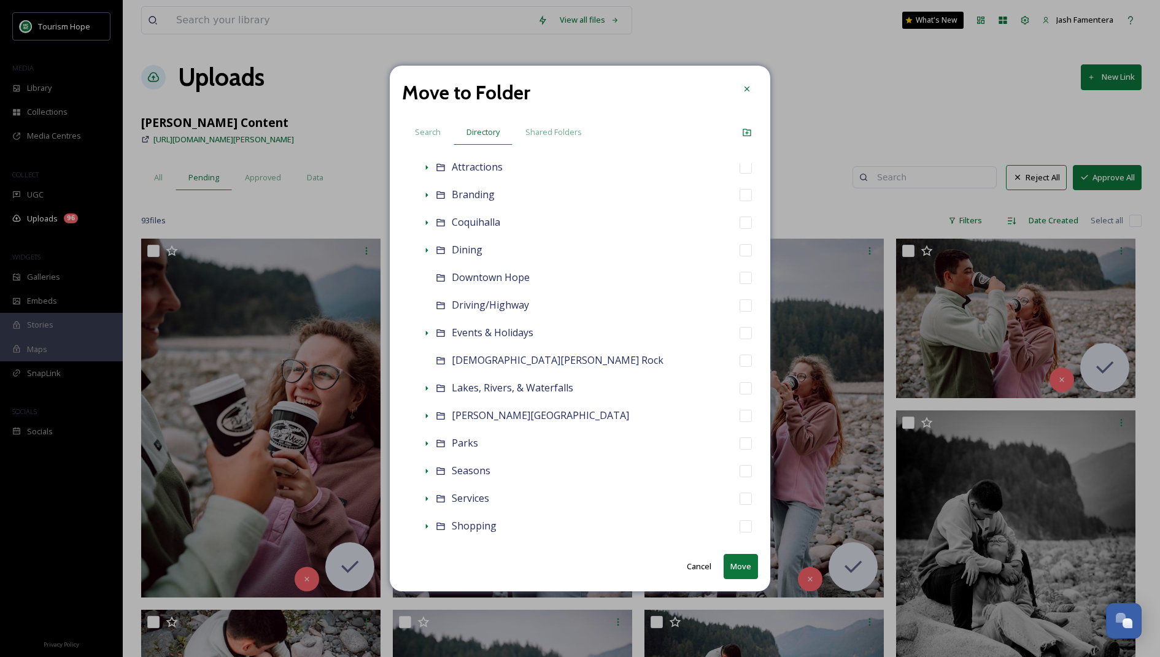
scroll to position [2094, 0]
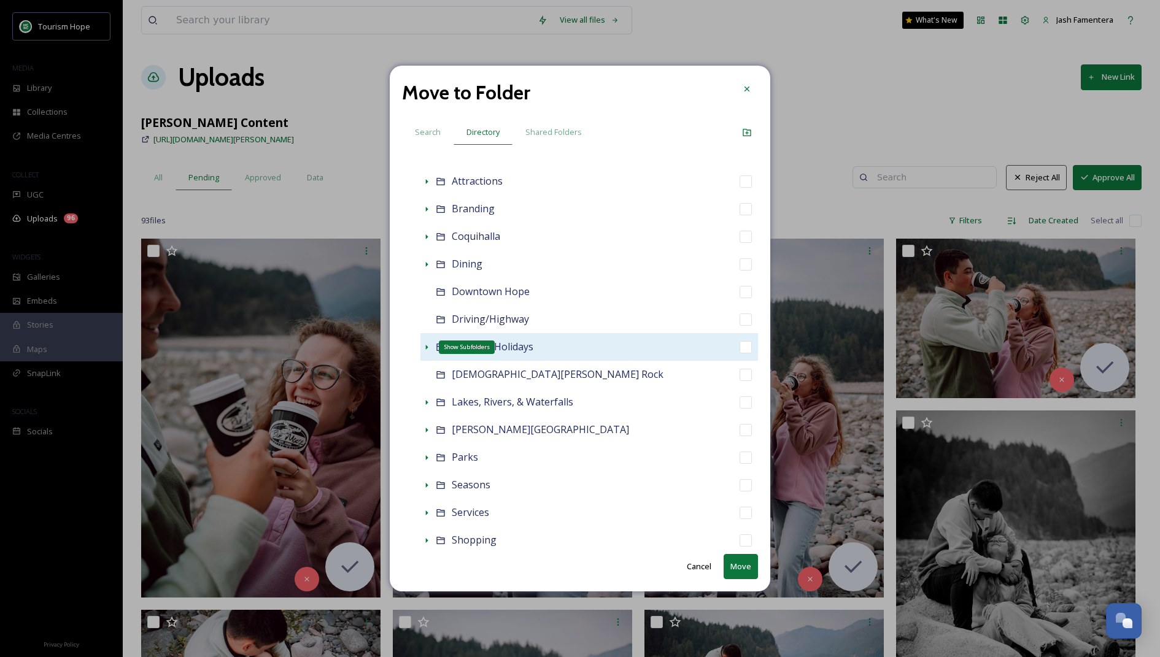
click at [424, 346] on icon at bounding box center [427, 347] width 10 height 10
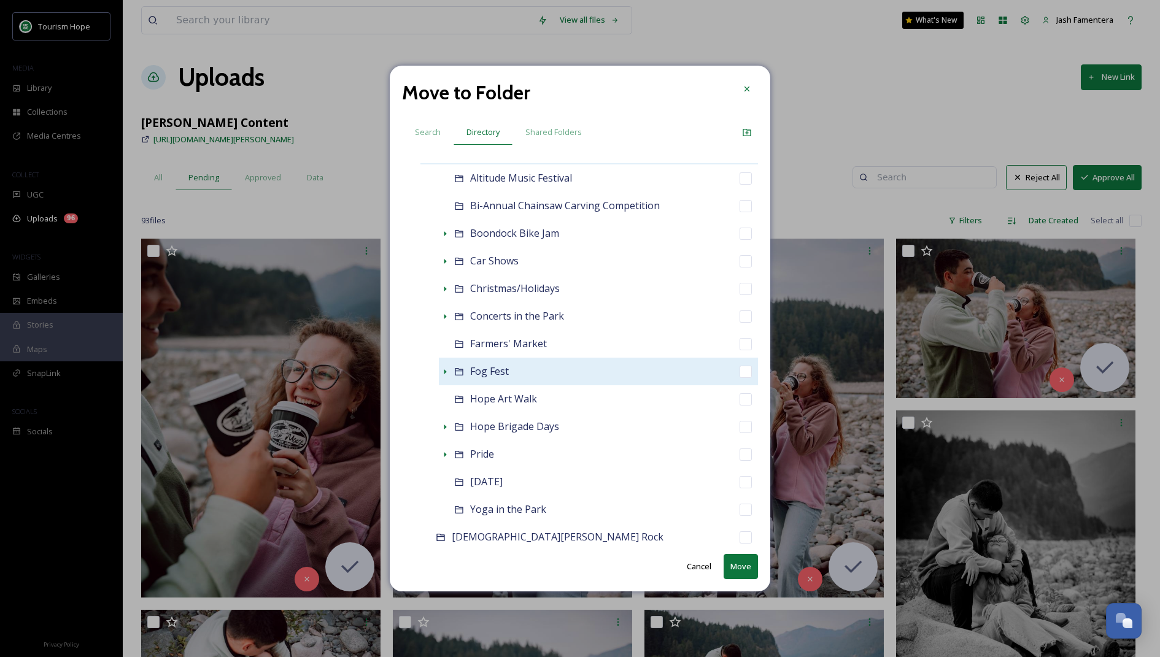
scroll to position [2294, 0]
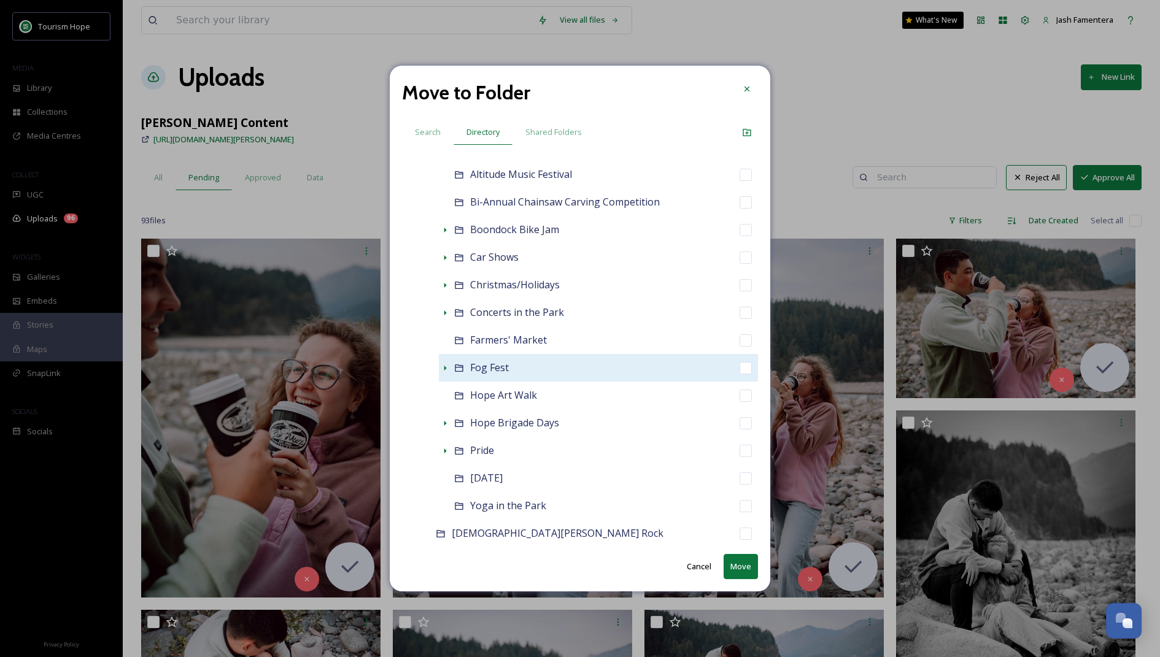
click at [449, 374] on div "Fog Fest" at bounding box center [598, 368] width 319 height 28
checkbox input "false"
click at [449, 374] on div "Fog Fest" at bounding box center [598, 368] width 319 height 28
click at [444, 364] on icon at bounding box center [445, 368] width 10 height 10
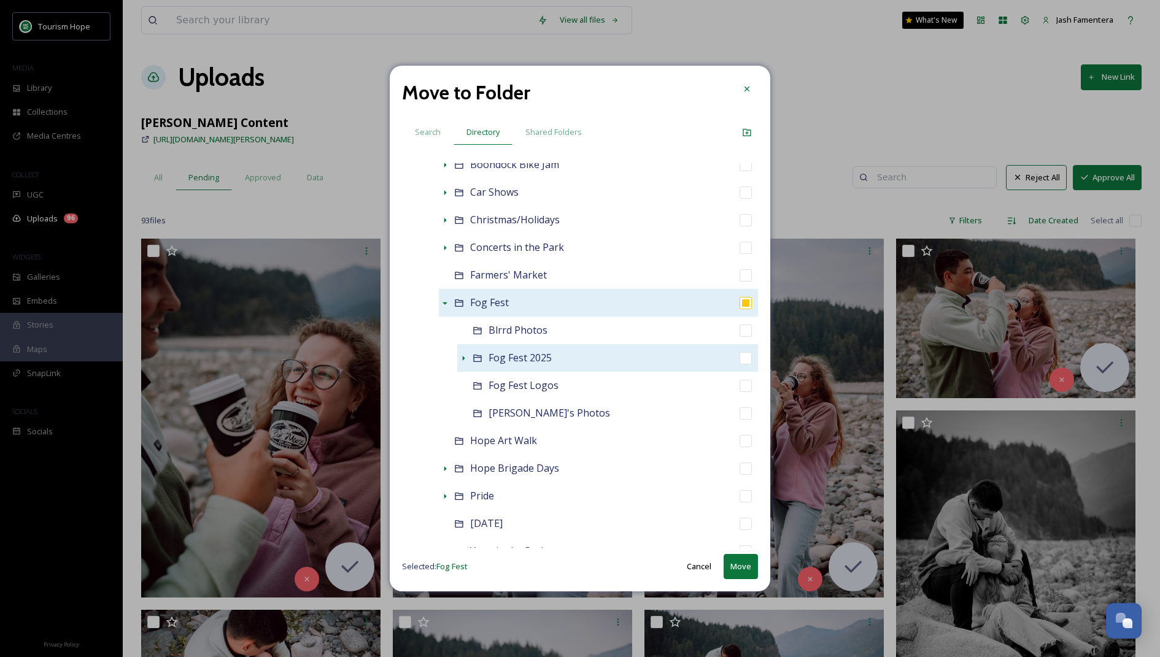
scroll to position [2361, 0]
click at [491, 420] on div "Jill's Photos" at bounding box center [607, 412] width 301 height 28
checkbox input "false"
click at [461, 358] on icon at bounding box center [463, 357] width 10 height 10
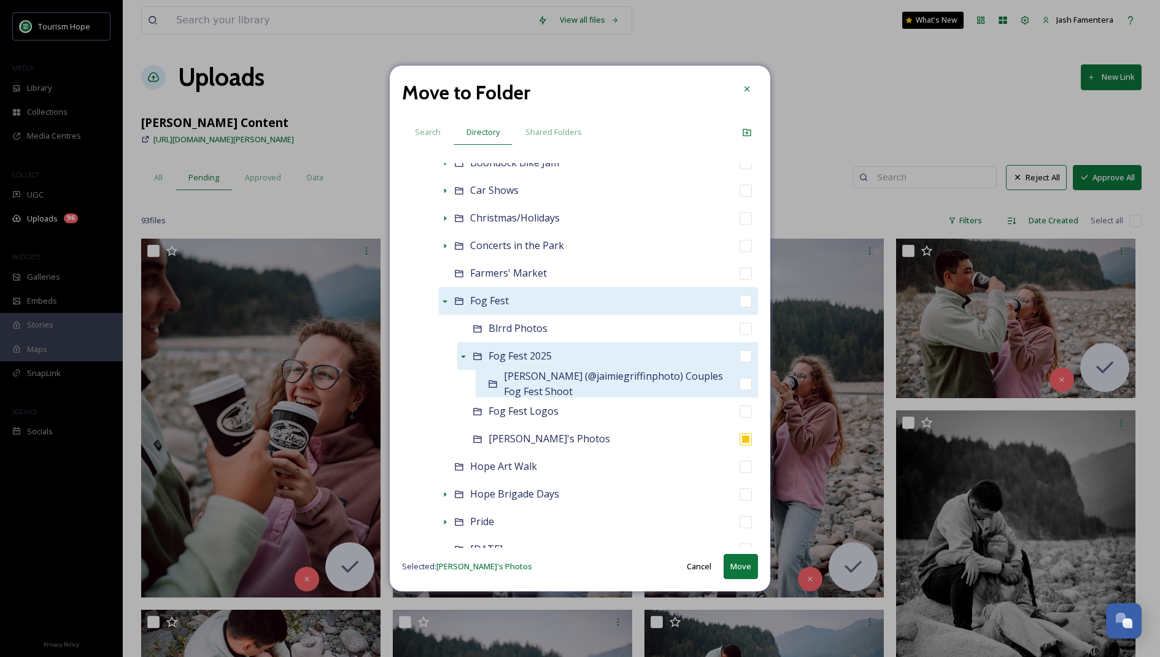
click at [507, 380] on span "Jaimie Griffin (@jaimiegriffinphoto) Couples Fog Fest Shoot" at bounding box center [613, 383] width 219 height 29
checkbox input "false"
checkbox input "true"
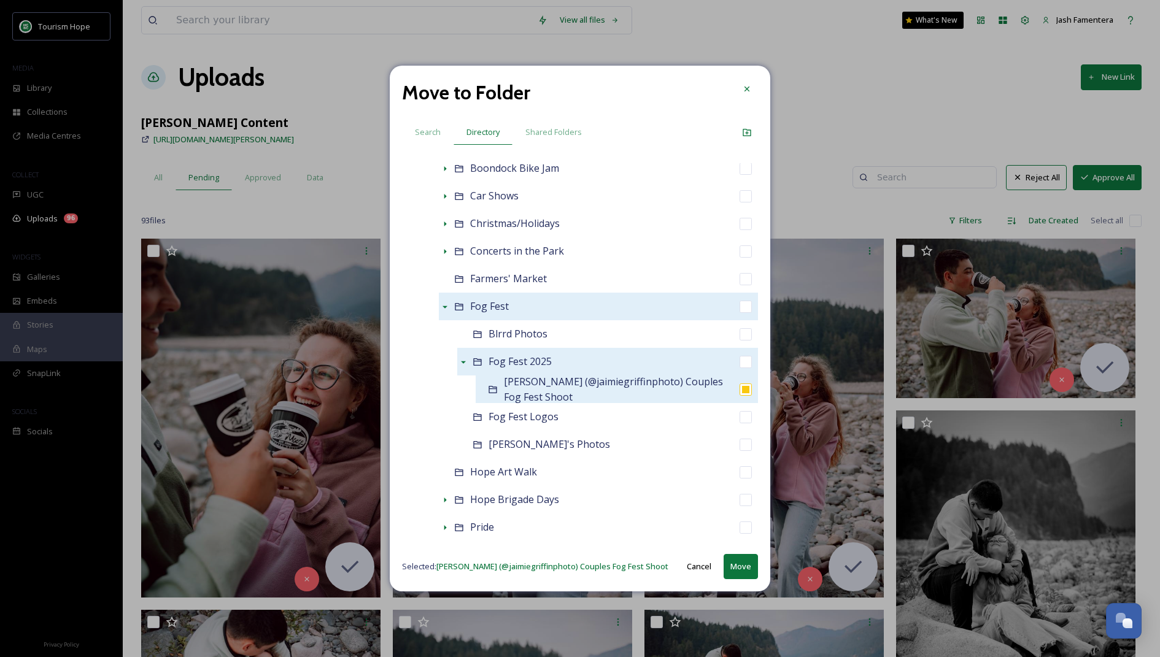
scroll to position [2366, 0]
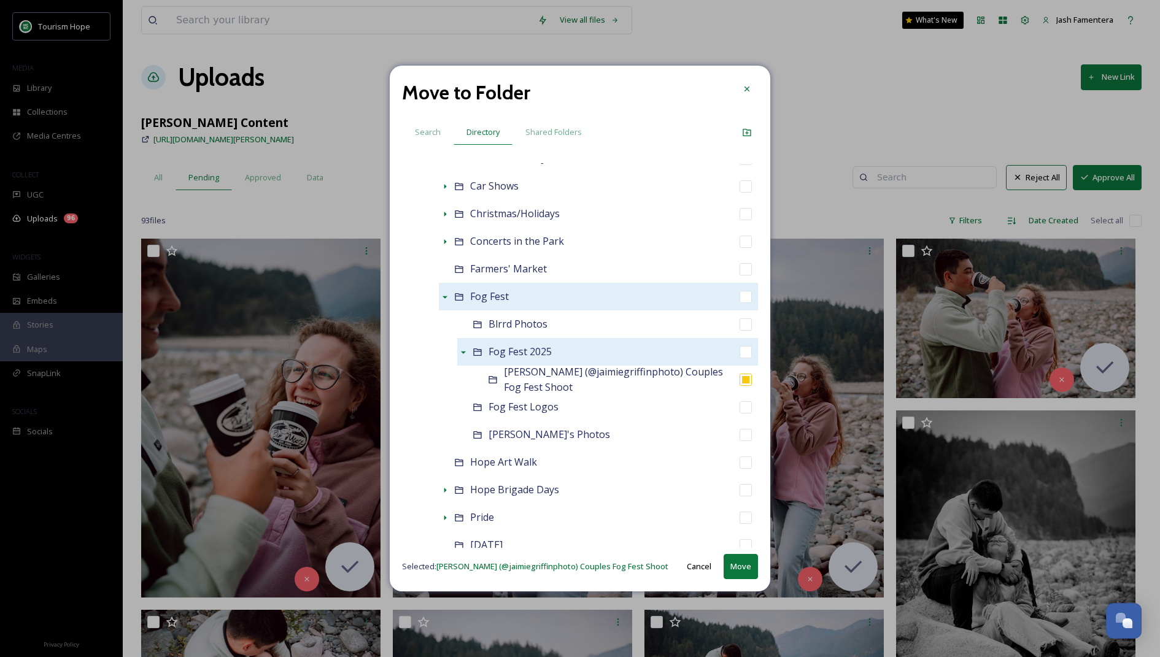
click at [727, 569] on button "Move" at bounding box center [740, 566] width 34 height 25
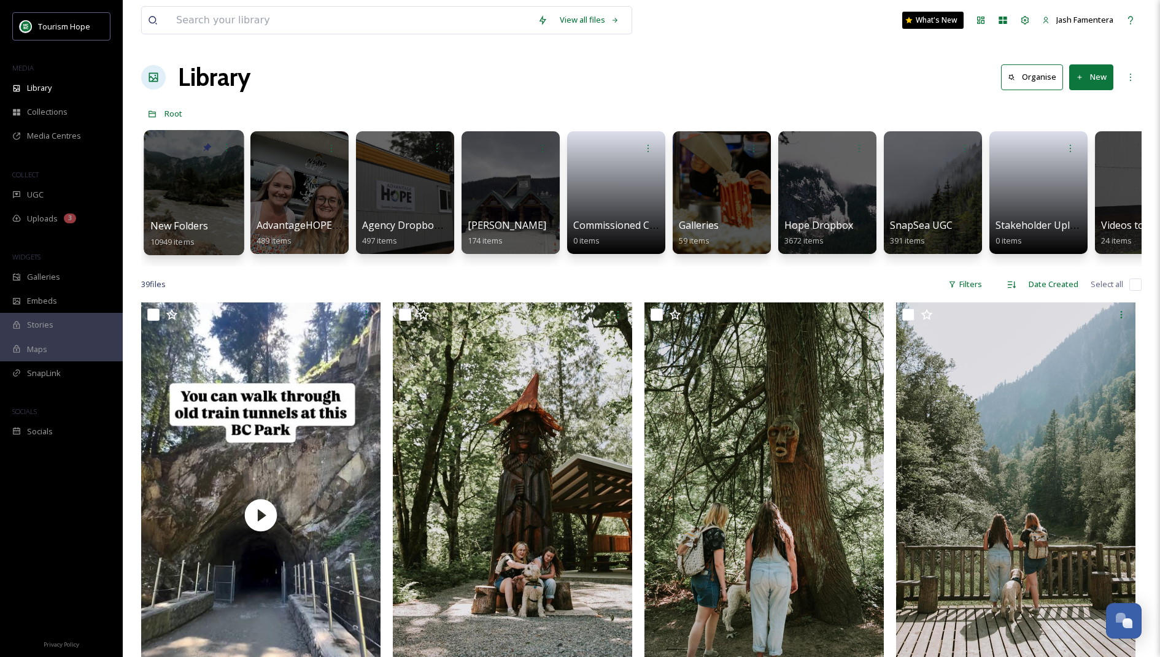
click at [171, 166] on div at bounding box center [194, 192] width 100 height 125
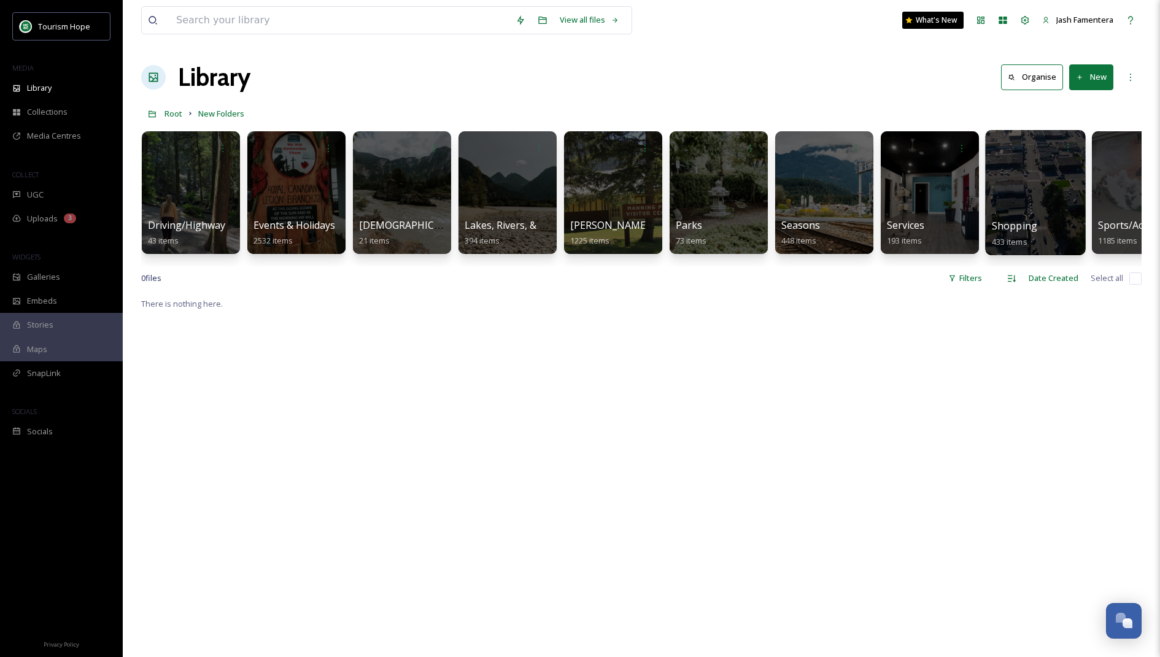
scroll to position [0, 846]
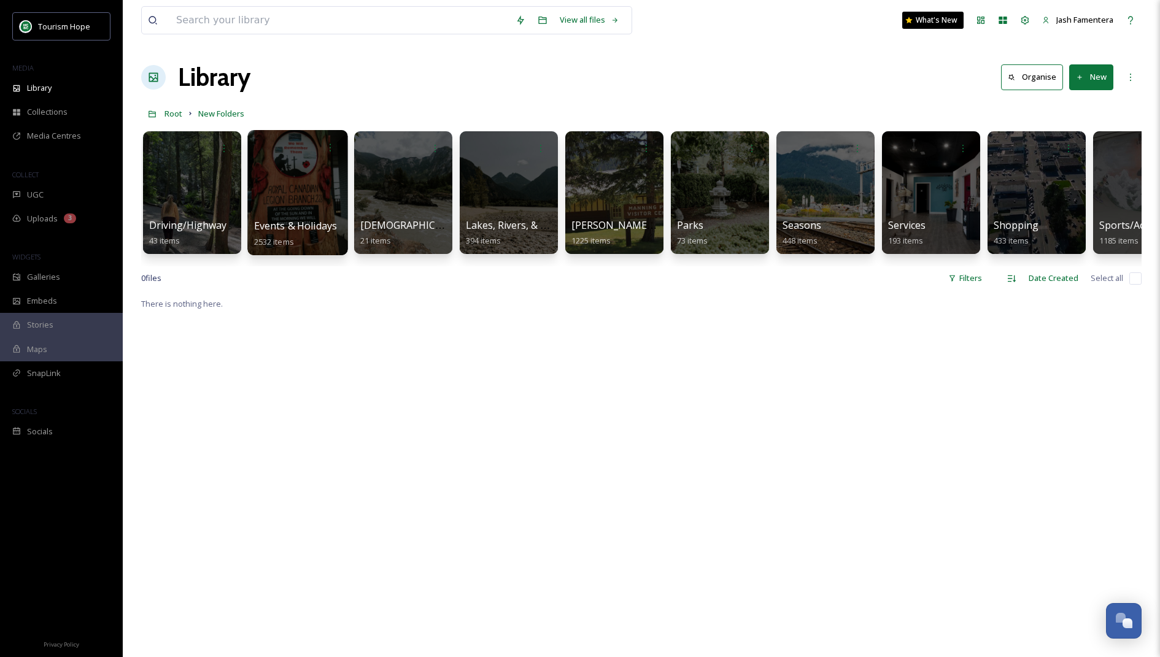
click at [288, 183] on div at bounding box center [297, 192] width 100 height 125
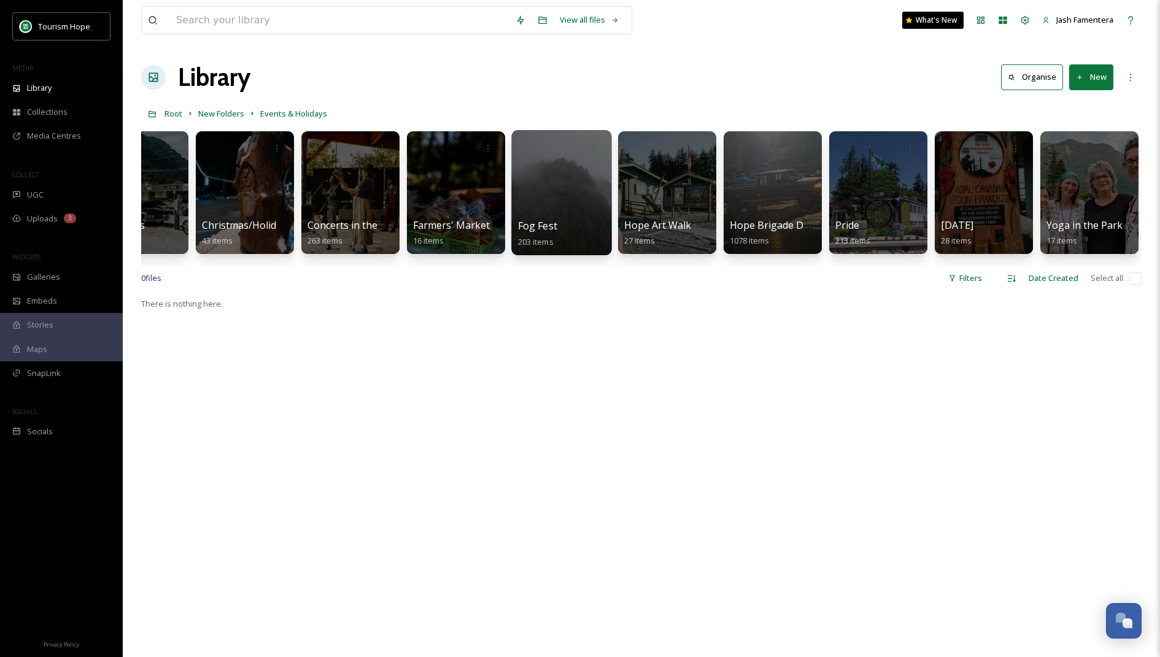
scroll to position [0, 358]
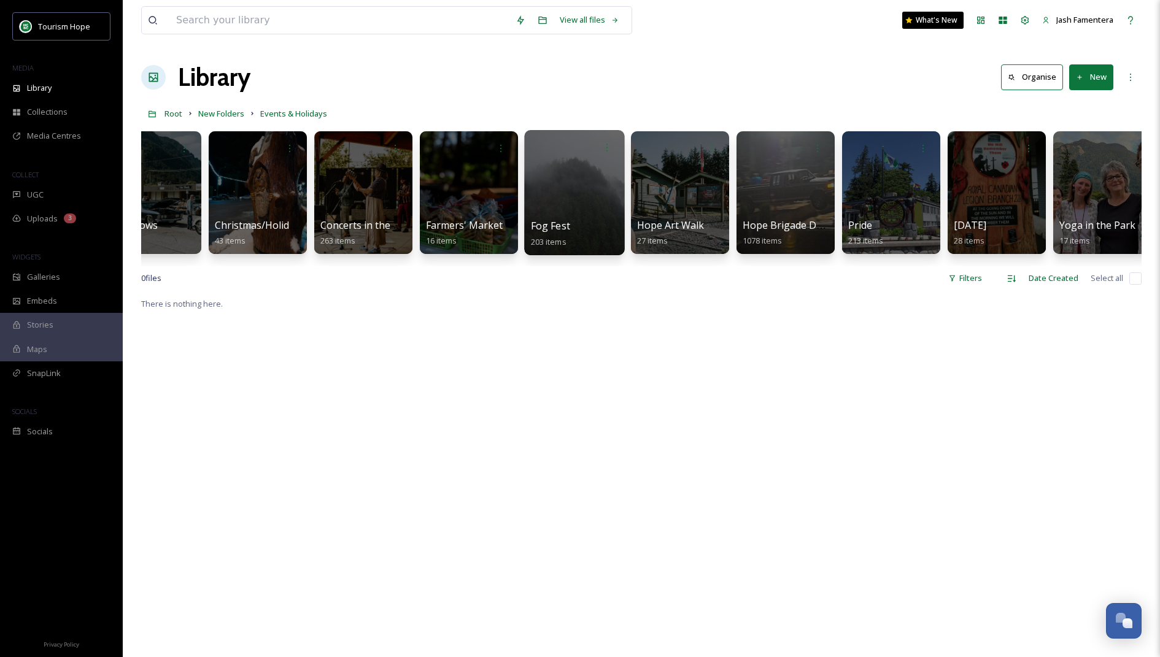
click at [567, 175] on div at bounding box center [574, 192] width 100 height 125
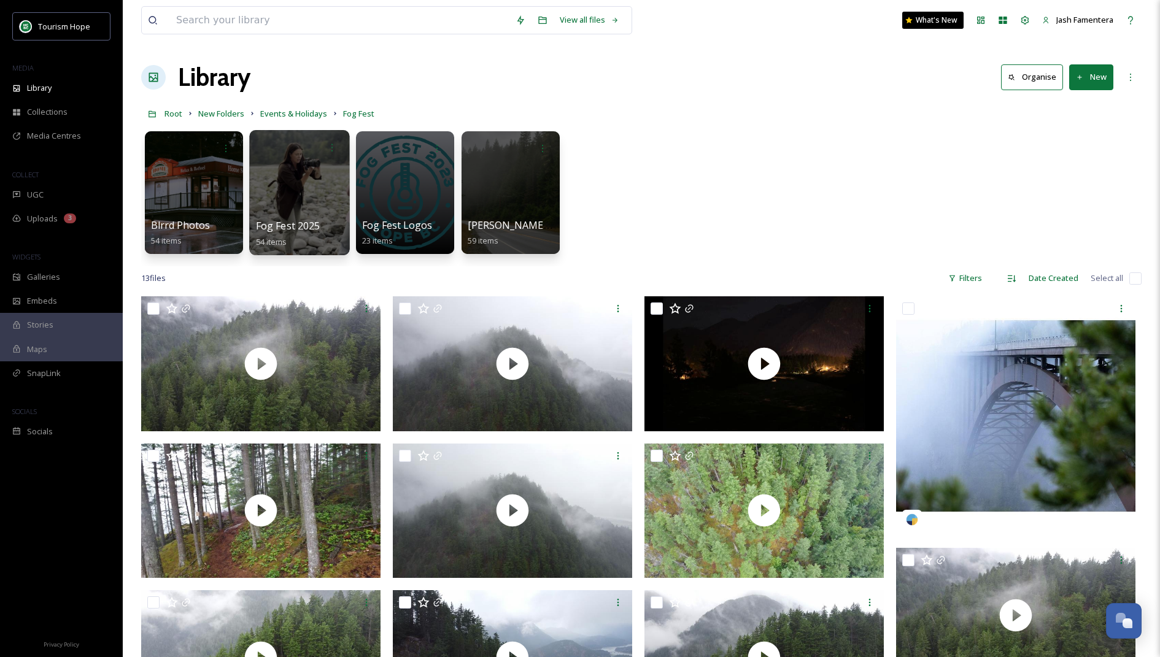
click at [313, 183] on div at bounding box center [299, 192] width 100 height 125
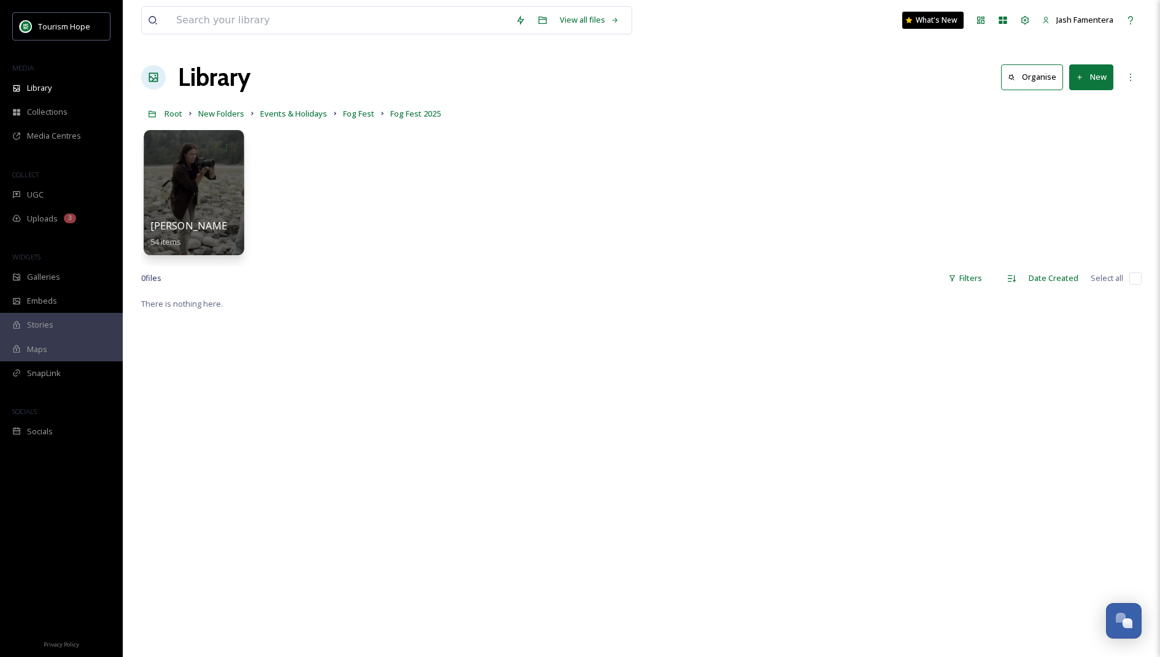
click at [196, 177] on div at bounding box center [194, 192] width 100 height 125
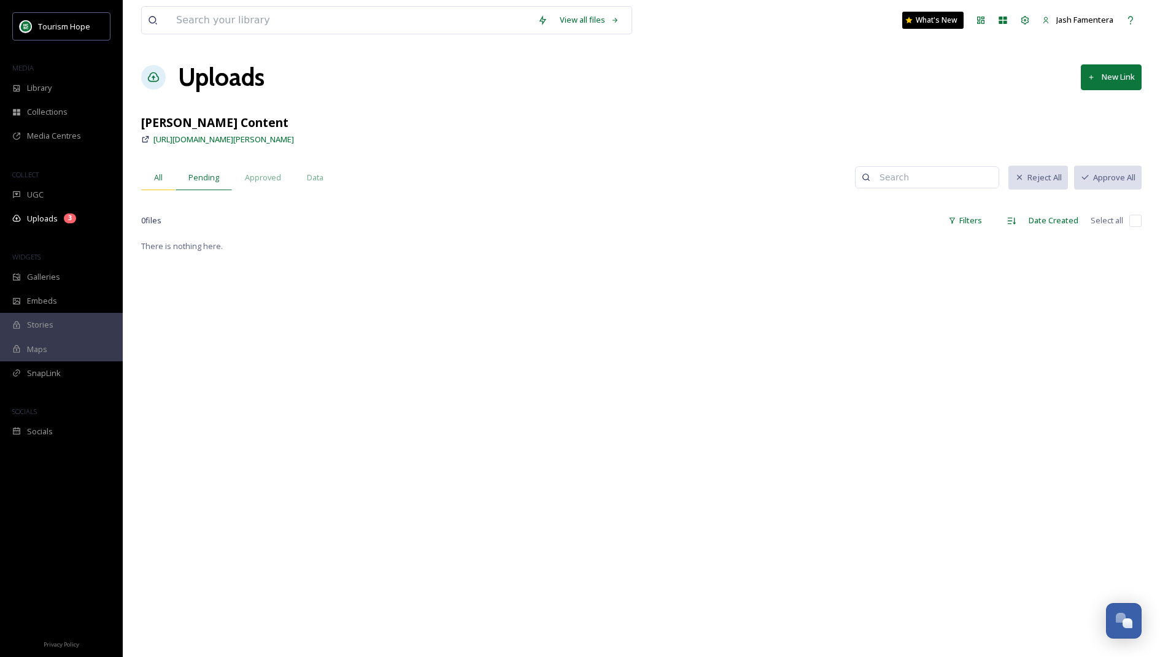
click at [171, 178] on div "All" at bounding box center [158, 177] width 34 height 25
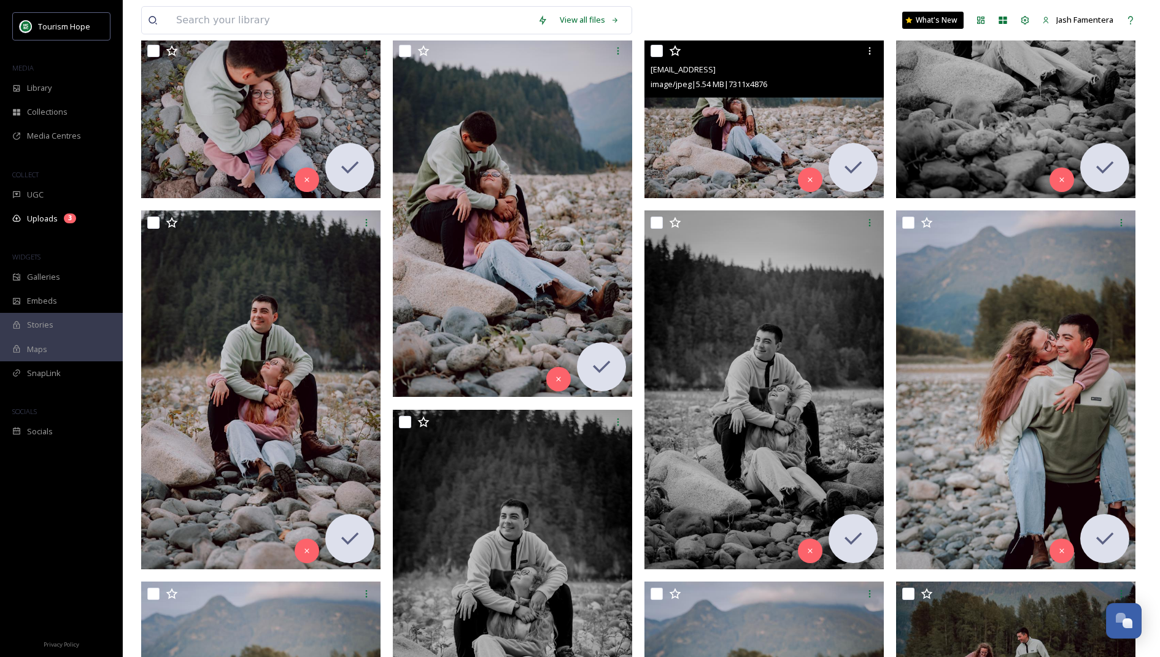
scroll to position [553, 0]
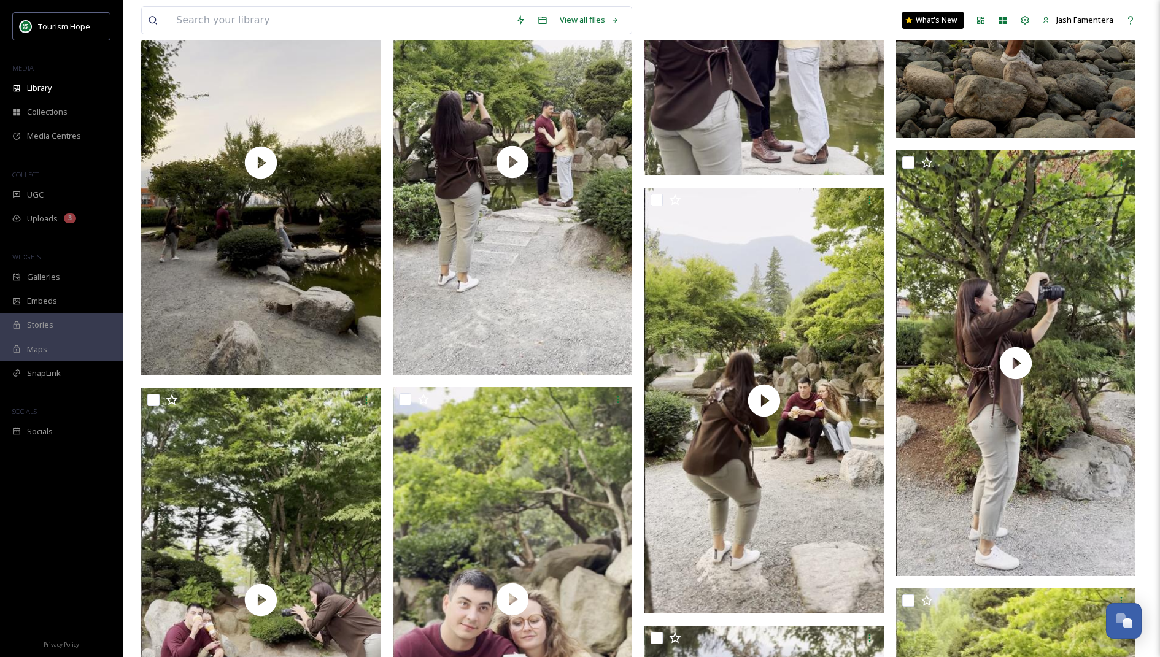
scroll to position [1716, 0]
